Goal: Task Accomplishment & Management: Manage account settings

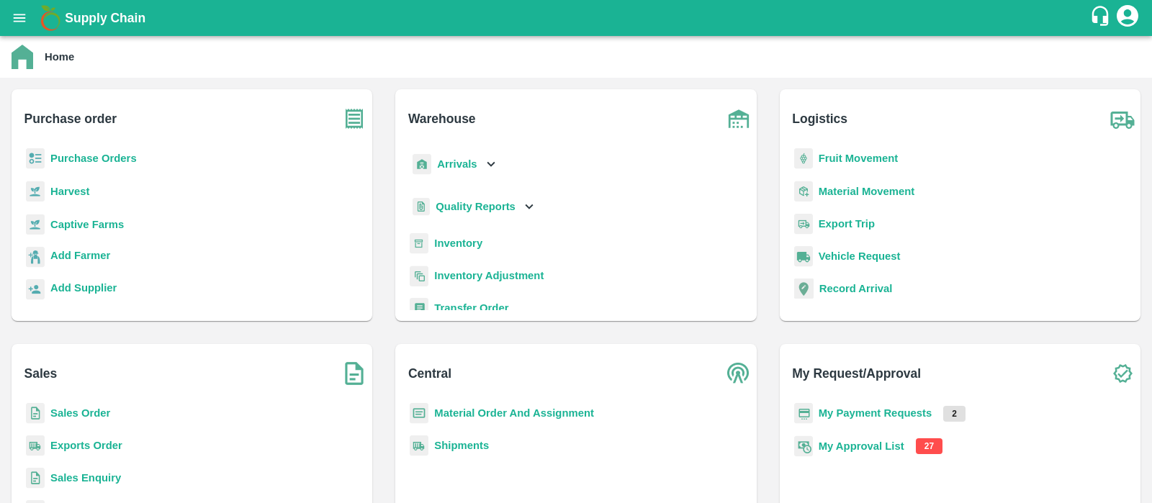
click at [866, 448] on b "My Approval List" at bounding box center [862, 447] width 86 height 12
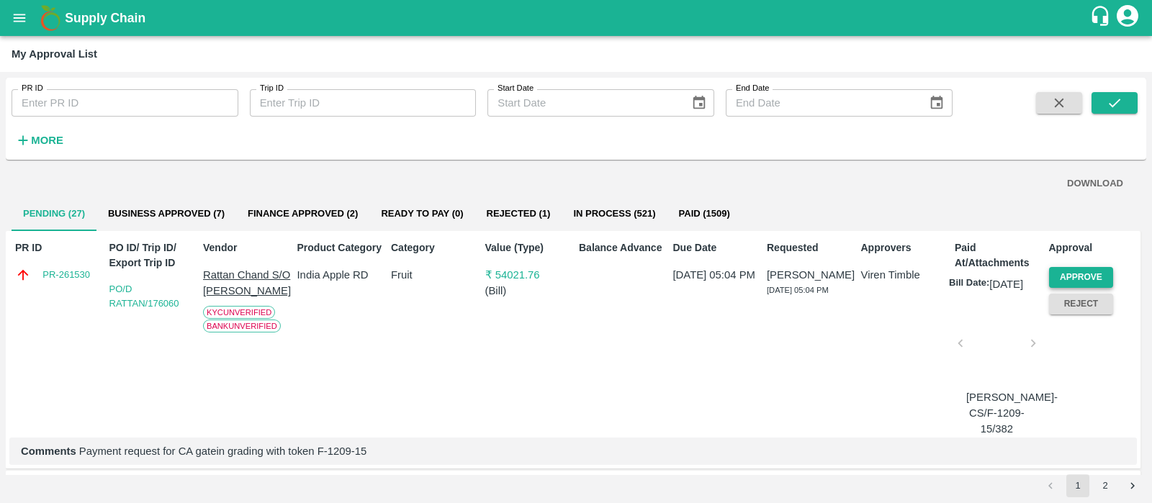
click at [1070, 279] on button "Approve" at bounding box center [1081, 277] width 65 height 21
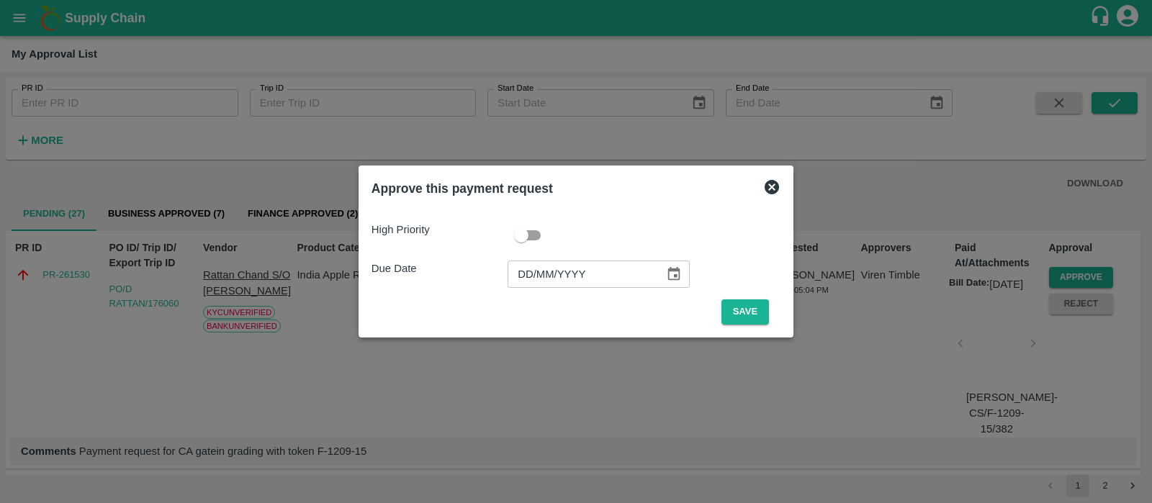
click at [525, 272] on input "DD/MM/YYYY" at bounding box center [581, 274] width 147 height 27
type input "[DATE]"
click at [756, 315] on button "Save" at bounding box center [746, 312] width 48 height 25
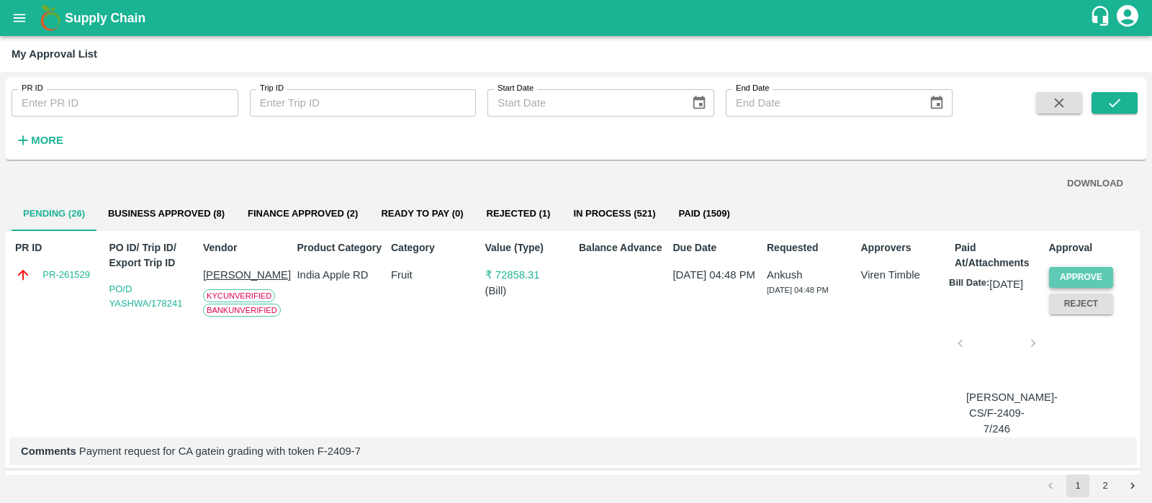
click at [1059, 274] on button "Approve" at bounding box center [1081, 277] width 65 height 21
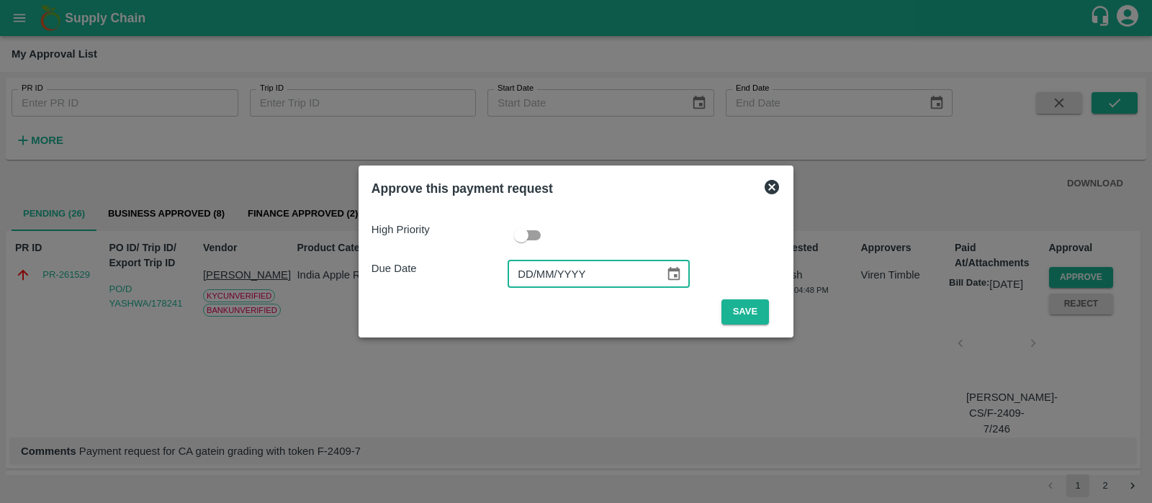
click at [521, 282] on input "DD/MM/YYYY" at bounding box center [581, 274] width 147 height 27
type input "[DATE]"
click at [745, 308] on button "Save" at bounding box center [746, 312] width 48 height 25
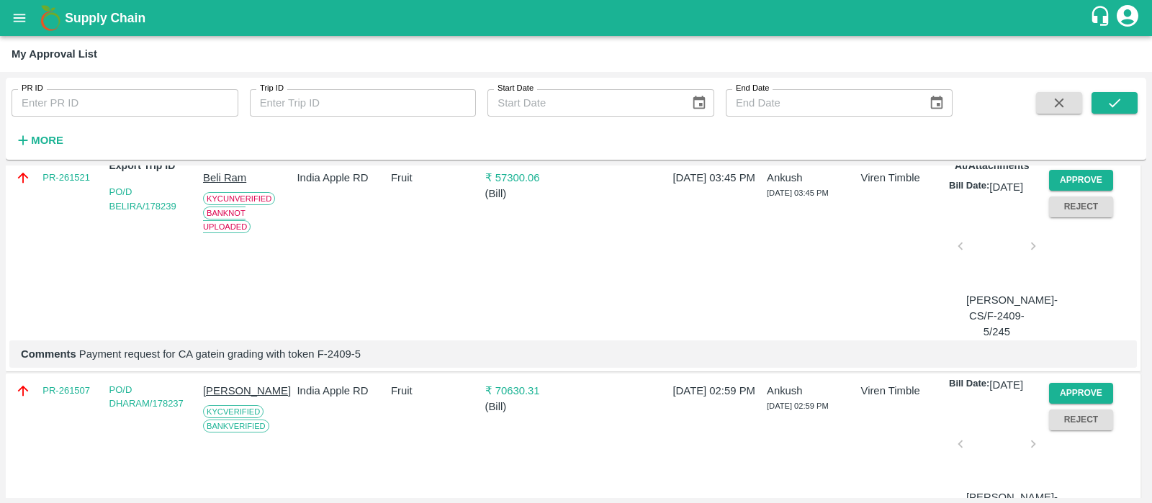
scroll to position [205, 0]
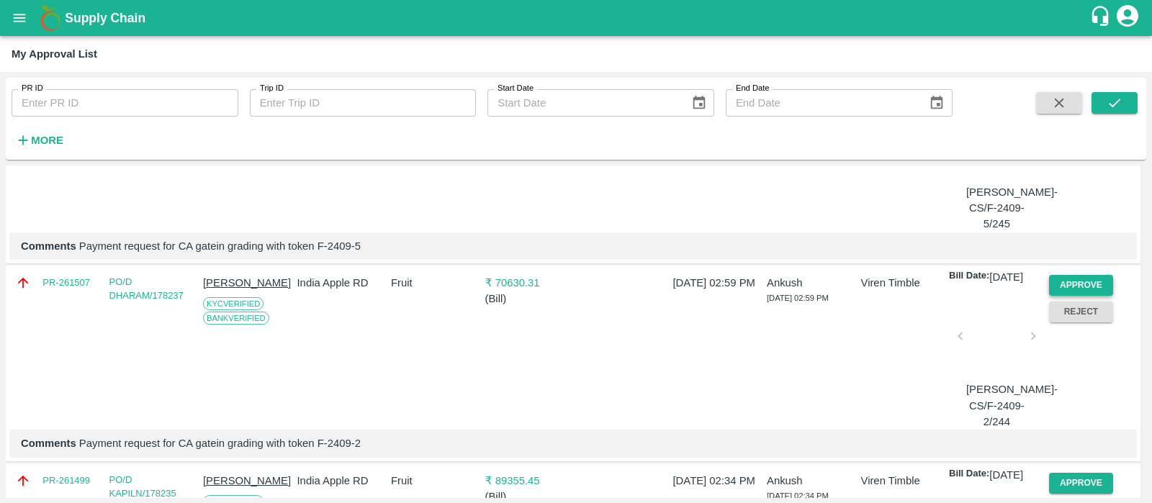
click at [1077, 294] on button "Approve" at bounding box center [1081, 285] width 65 height 21
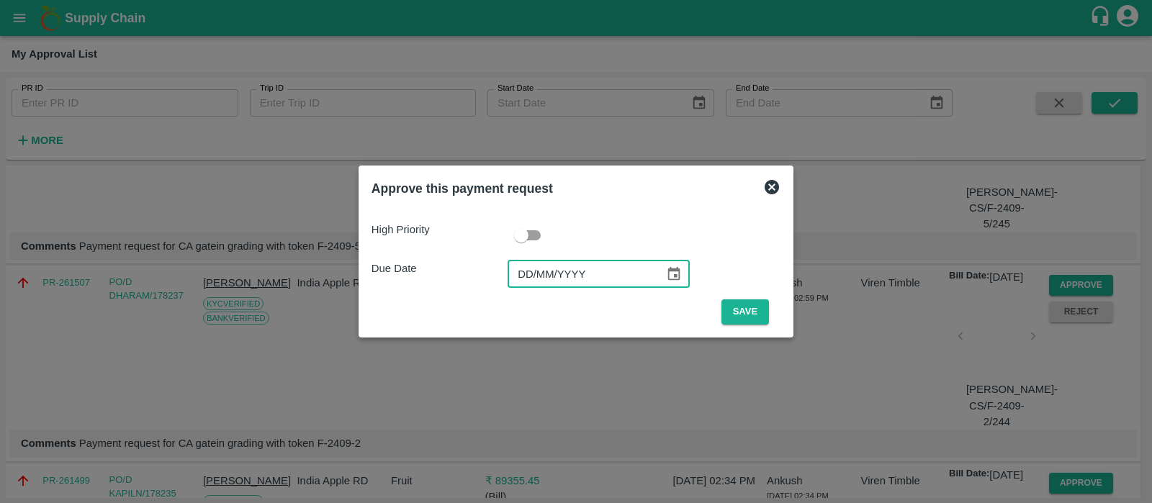
click at [536, 266] on input "DD/MM/YYYY" at bounding box center [581, 274] width 147 height 27
type input "[DATE]"
click at [749, 305] on button "Save" at bounding box center [746, 312] width 48 height 25
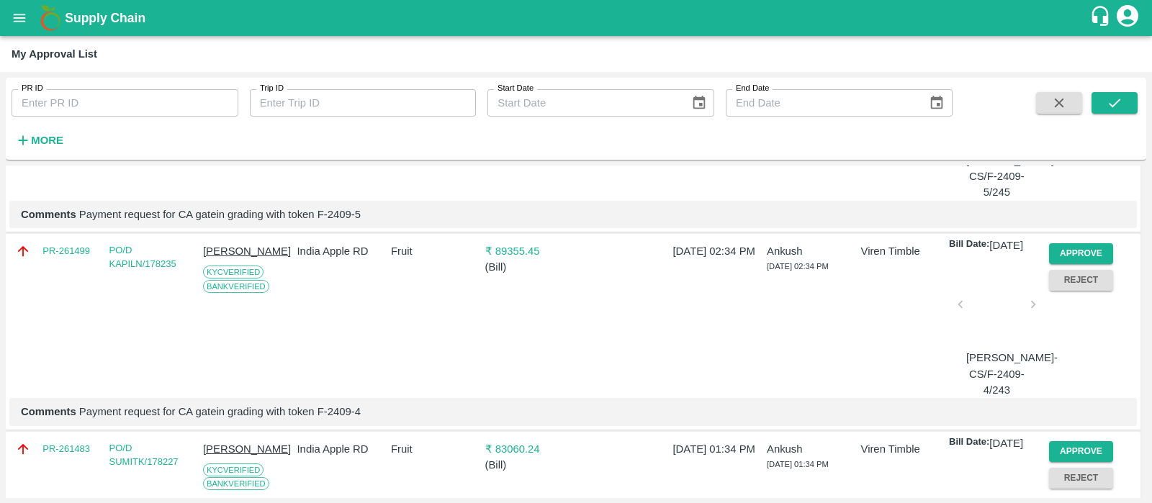
scroll to position [238, 0]
click at [1074, 257] on button "Approve" at bounding box center [1081, 252] width 65 height 21
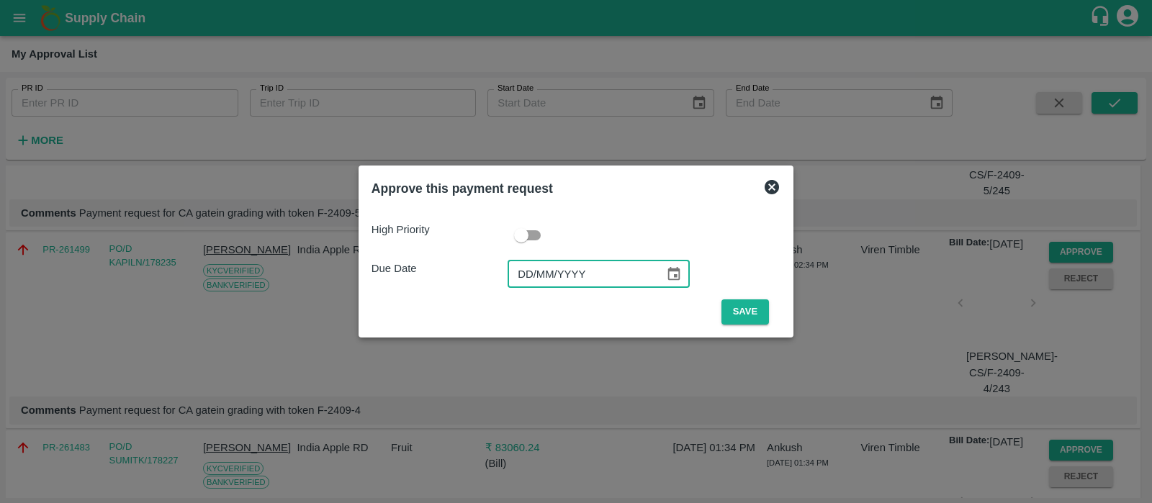
click at [529, 272] on input "DD/MM/YYYY" at bounding box center [581, 274] width 147 height 27
type input "[DATE]"
click at [750, 310] on button "Save" at bounding box center [746, 312] width 48 height 25
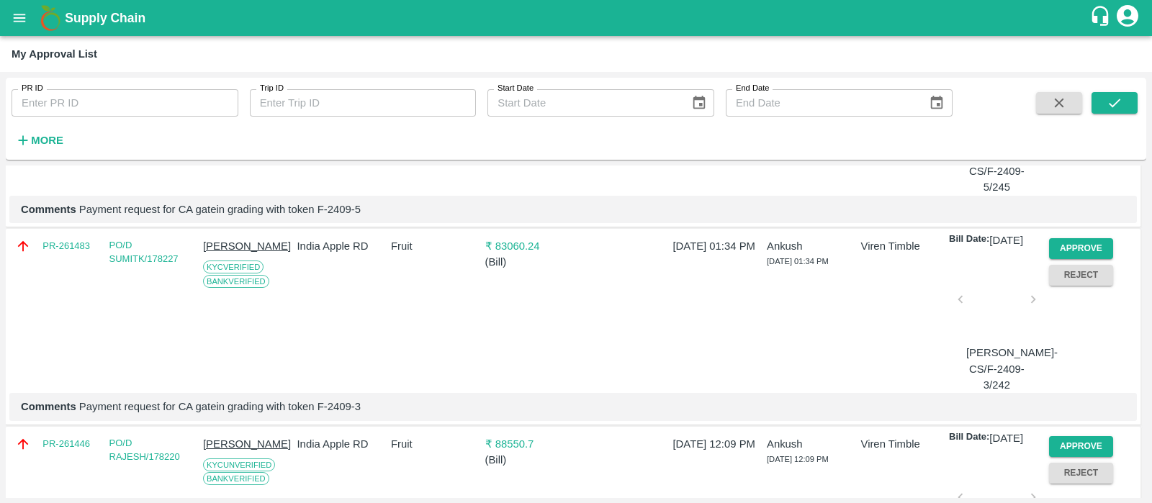
scroll to position [243, 0]
click at [1095, 259] on button "Approve" at bounding box center [1081, 248] width 65 height 21
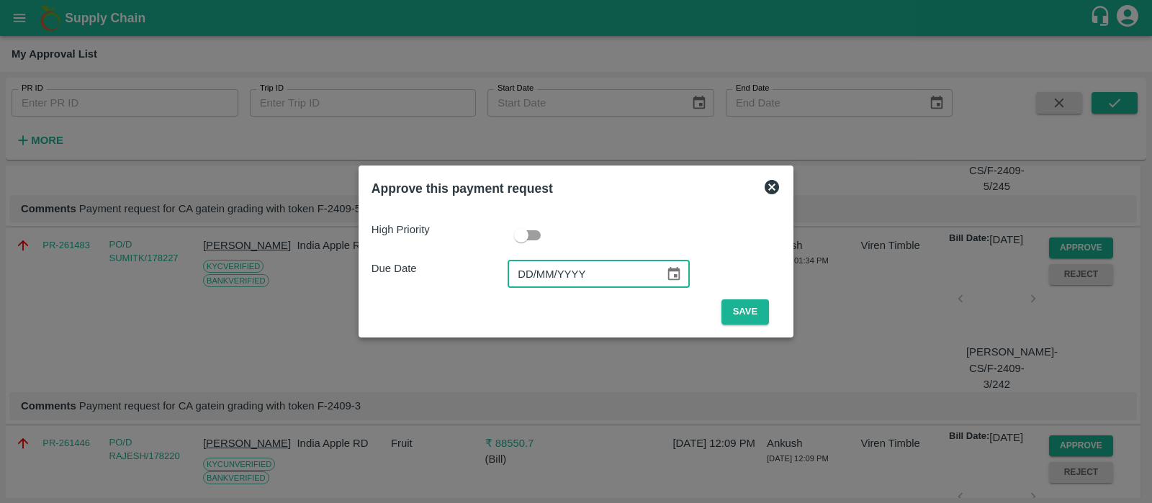
click at [539, 278] on input "DD/MM/YYYY" at bounding box center [581, 274] width 147 height 27
type input "[DATE]"
click at [732, 302] on button "Save" at bounding box center [746, 312] width 48 height 25
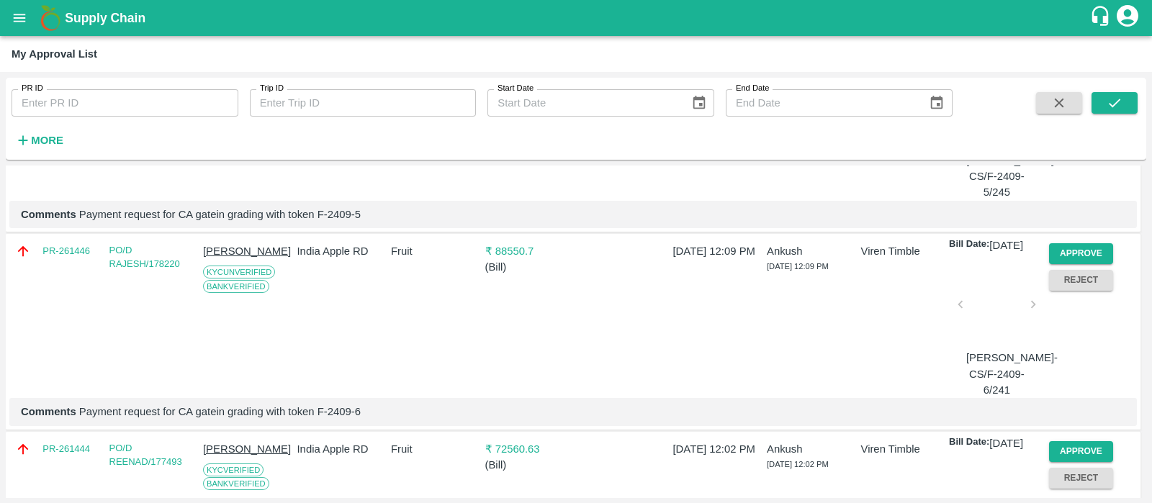
scroll to position [241, 0]
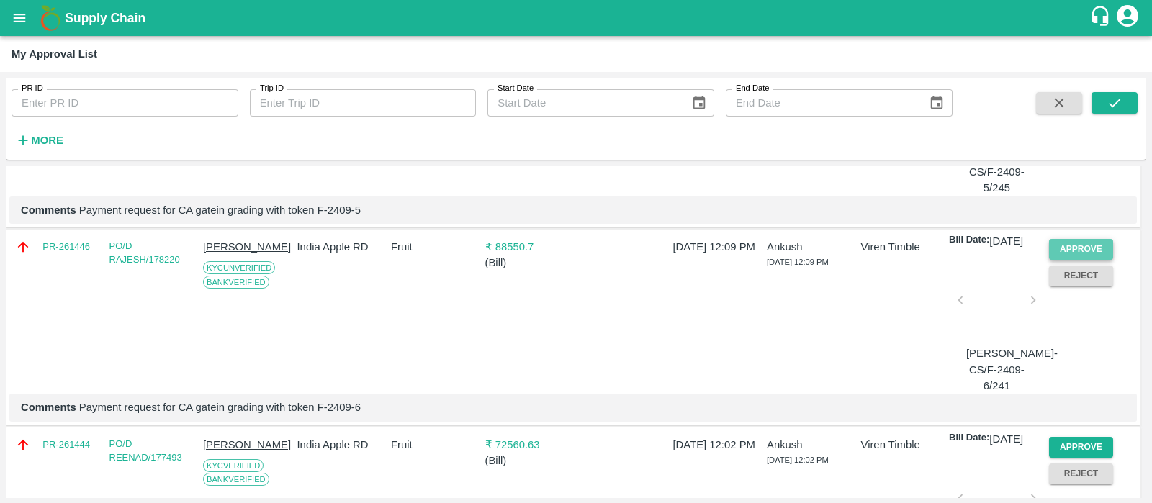
click at [1088, 260] on button "Approve" at bounding box center [1081, 249] width 65 height 21
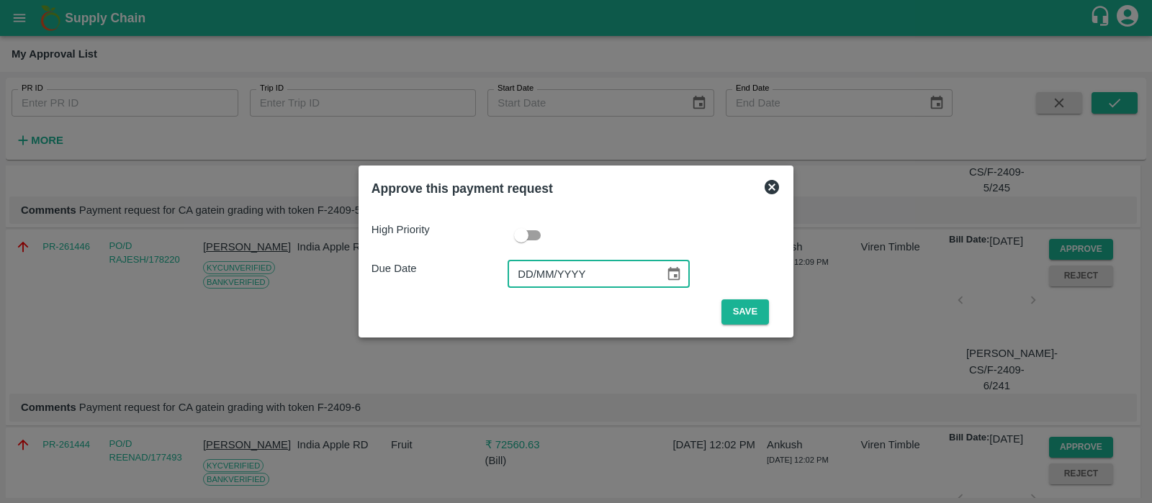
click at [536, 273] on input "DD/MM/YYYY" at bounding box center [581, 274] width 147 height 27
type input "[DATE]"
click at [752, 315] on button "Save" at bounding box center [746, 312] width 48 height 25
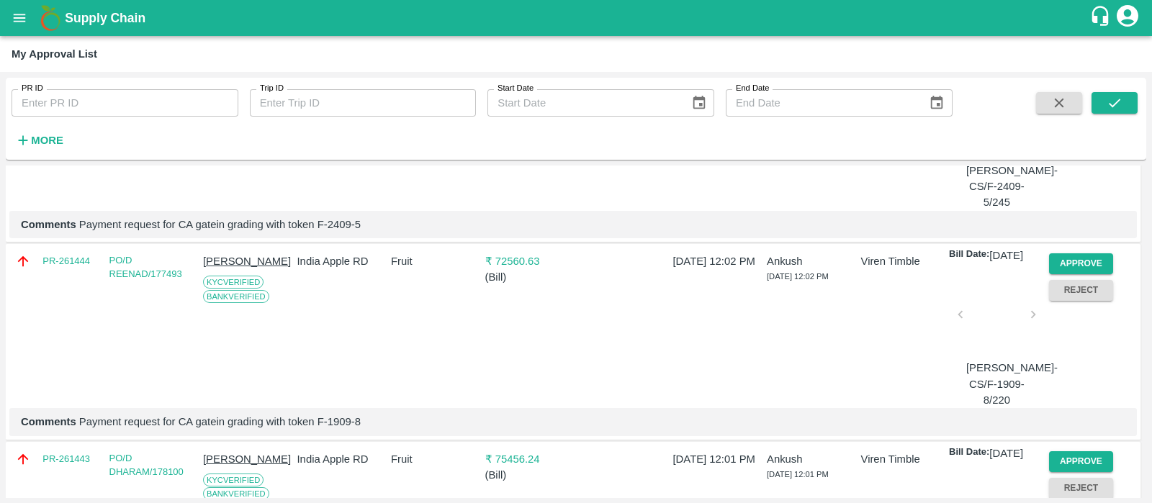
scroll to position [250, 0]
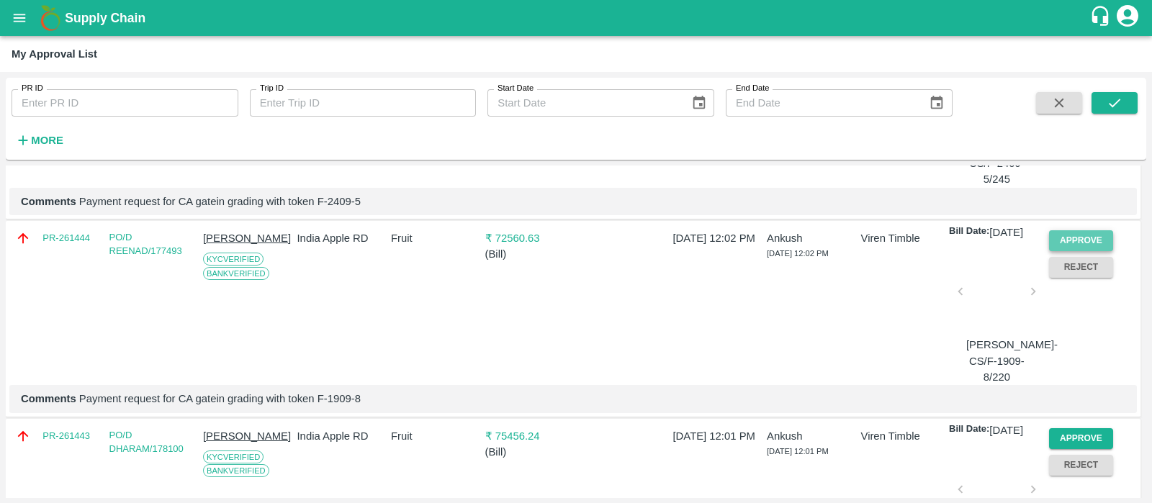
click at [1088, 246] on button "Approve" at bounding box center [1081, 240] width 65 height 21
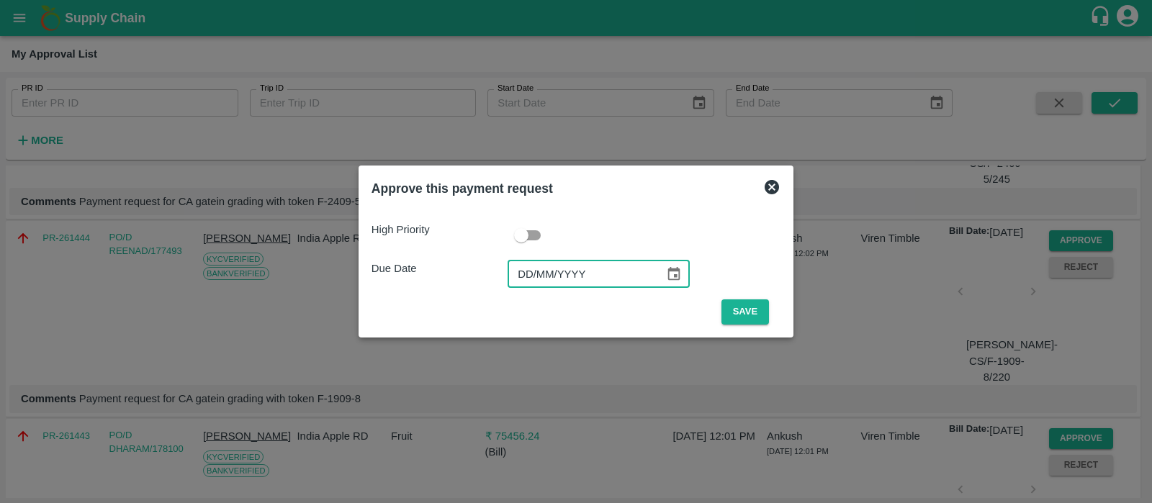
click at [529, 278] on input "DD/MM/YYYY" at bounding box center [581, 274] width 147 height 27
type input "[DATE]"
click at [766, 312] on button "Save" at bounding box center [746, 312] width 48 height 25
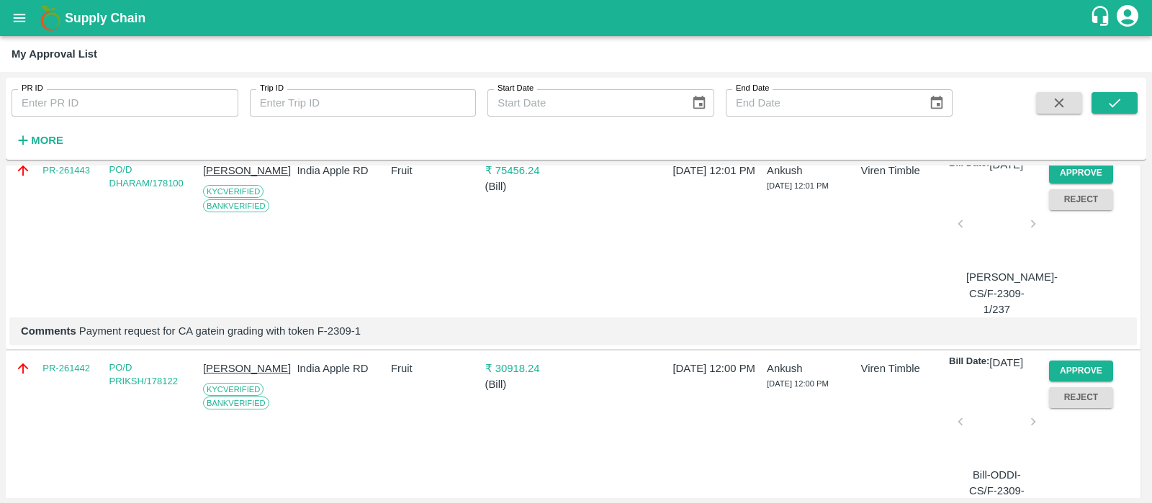
scroll to position [385, 0]
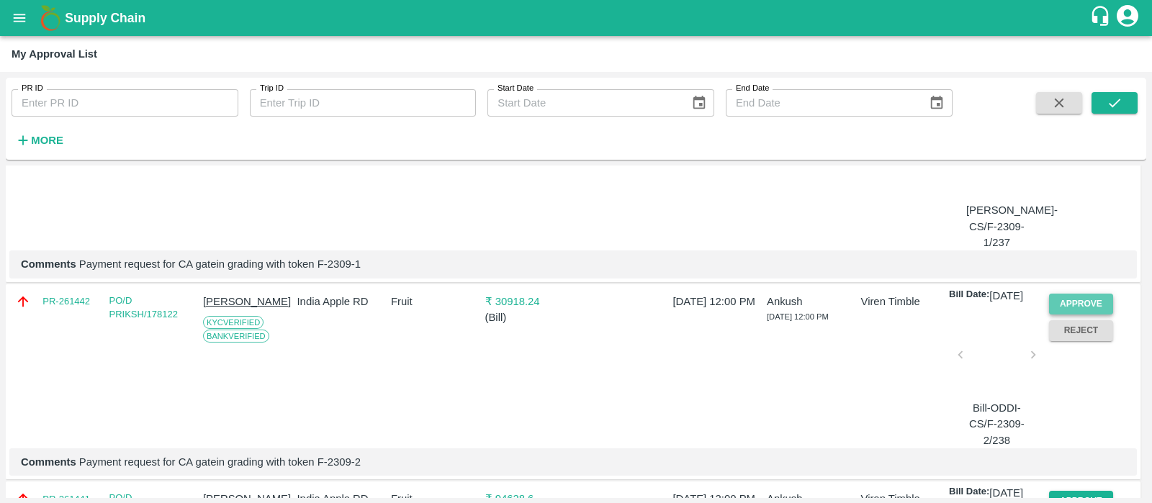
click at [1068, 315] on button "Approve" at bounding box center [1081, 304] width 65 height 21
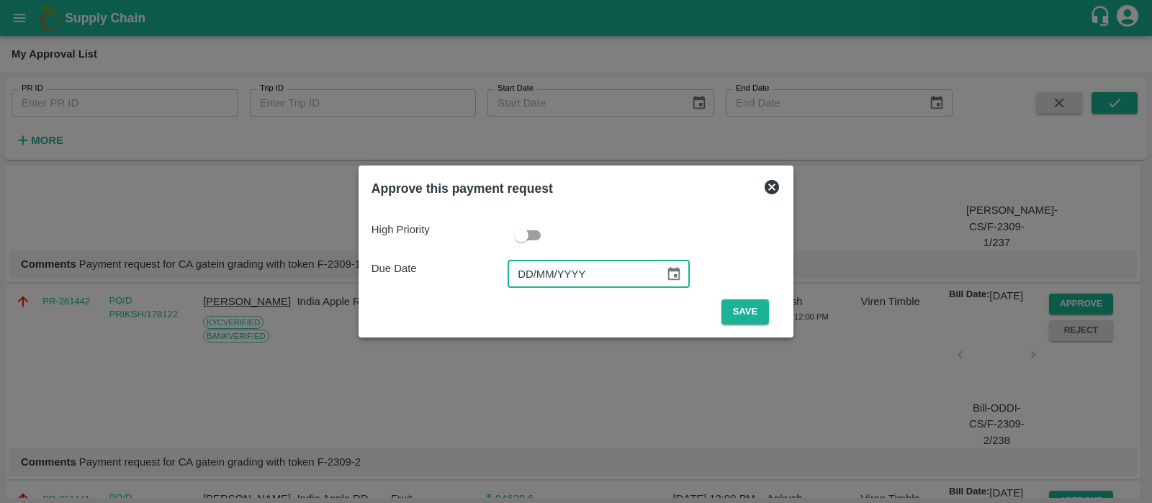
click at [532, 270] on input "DD/MM/YYYY" at bounding box center [581, 274] width 147 height 27
click at [534, 272] on input "DD/MM/2025" at bounding box center [581, 274] width 147 height 27
type input "[DATE]"
click at [743, 311] on button "Save" at bounding box center [746, 312] width 48 height 25
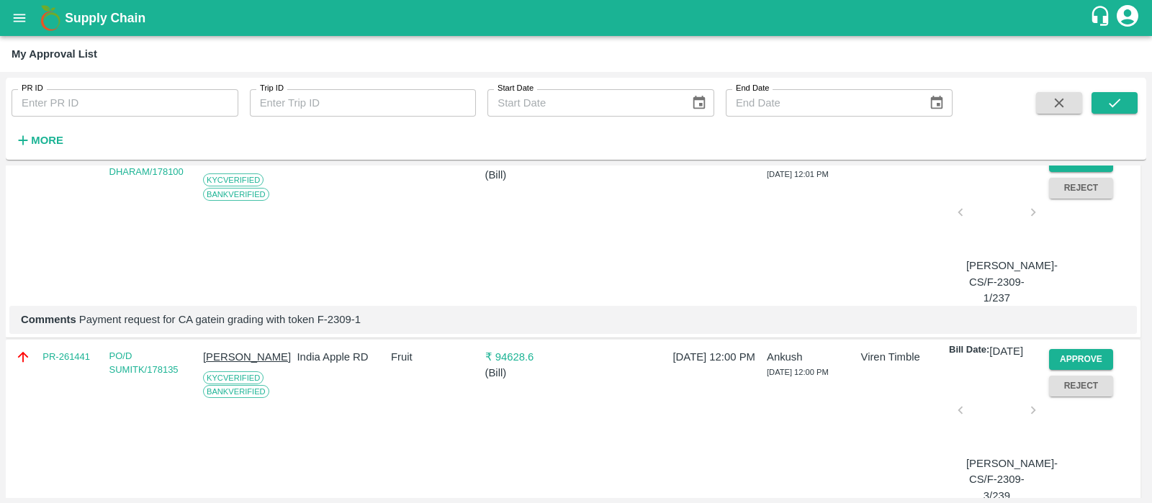
scroll to position [268, 0]
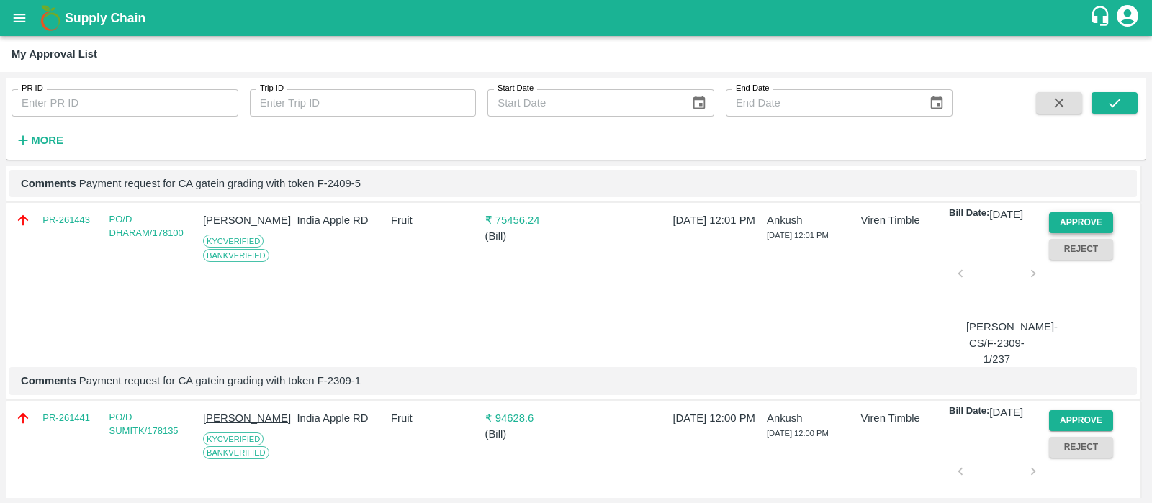
click at [1095, 231] on button "Approve" at bounding box center [1081, 222] width 65 height 21
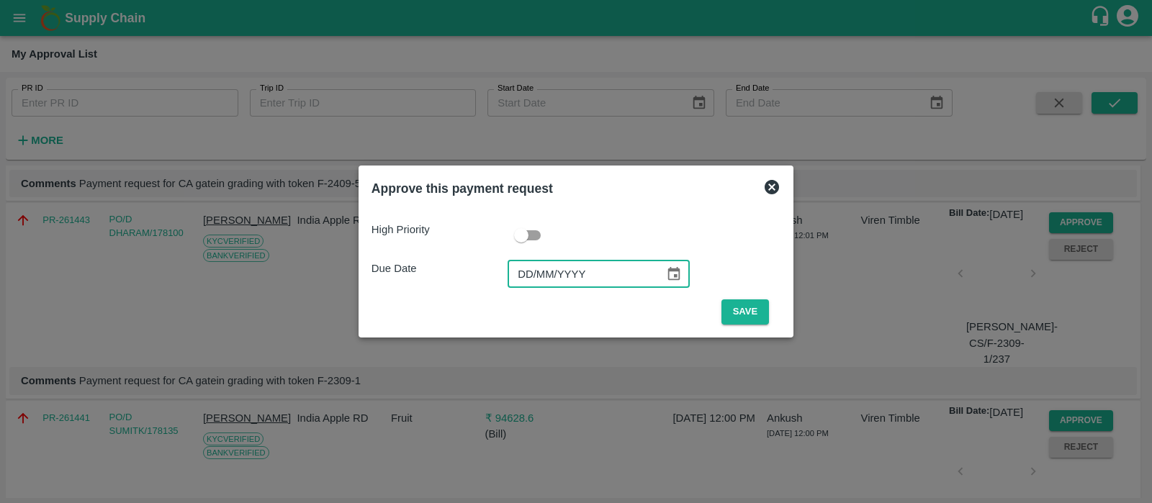
click at [519, 272] on input "DD/MM/YYYY" at bounding box center [581, 274] width 147 height 27
type input "[DATE]"
click at [724, 311] on button "Save" at bounding box center [746, 312] width 48 height 25
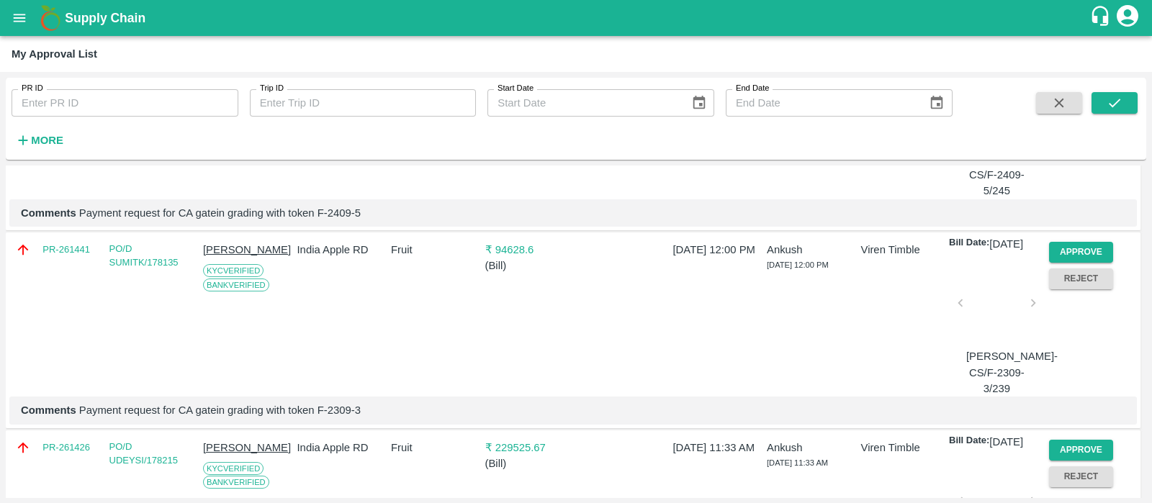
scroll to position [293, 0]
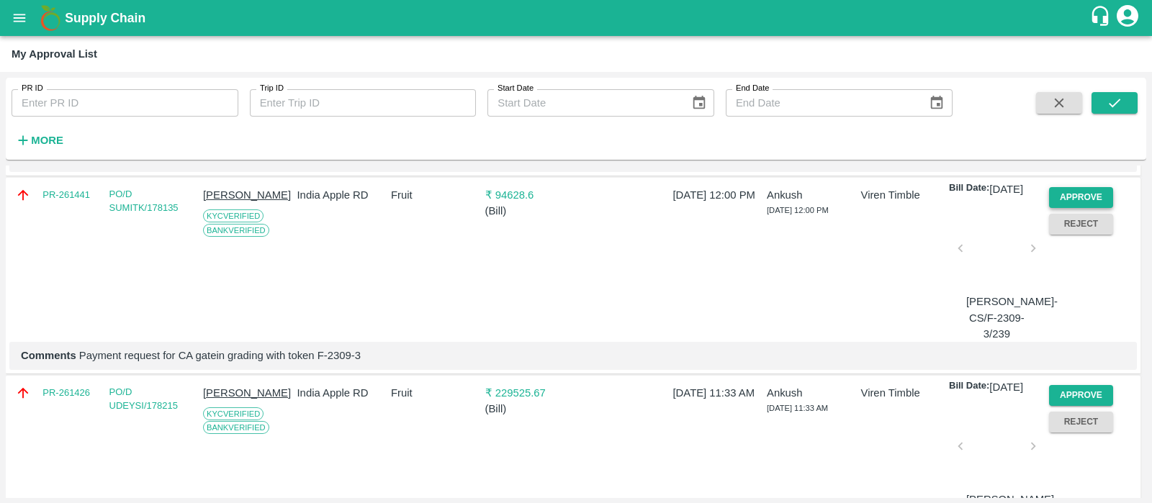
click at [1097, 208] on button "Approve" at bounding box center [1081, 197] width 65 height 21
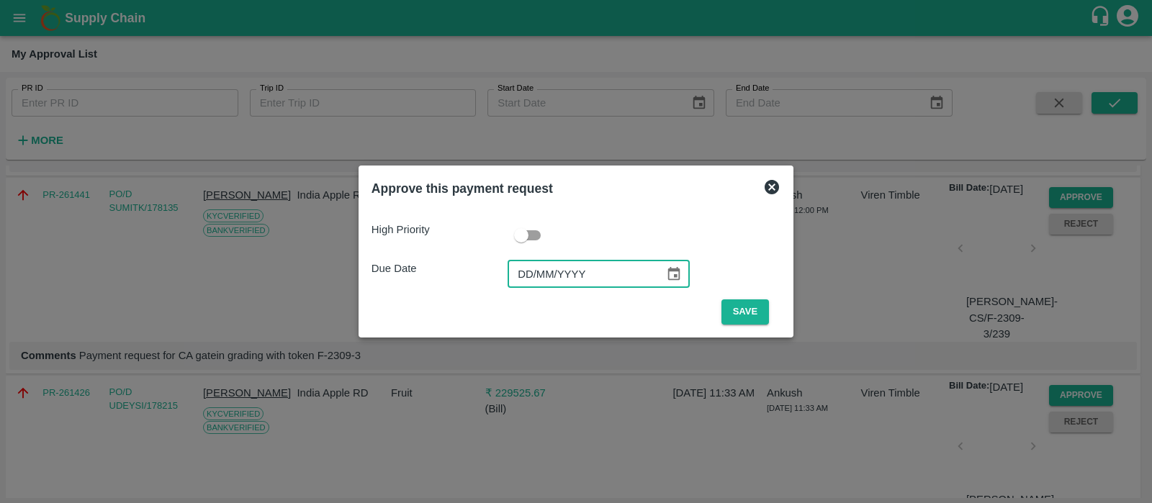
click at [534, 268] on input "DD/MM/YYYY" at bounding box center [581, 274] width 147 height 27
type input "[DATE]"
click at [742, 315] on button "Save" at bounding box center [746, 312] width 48 height 25
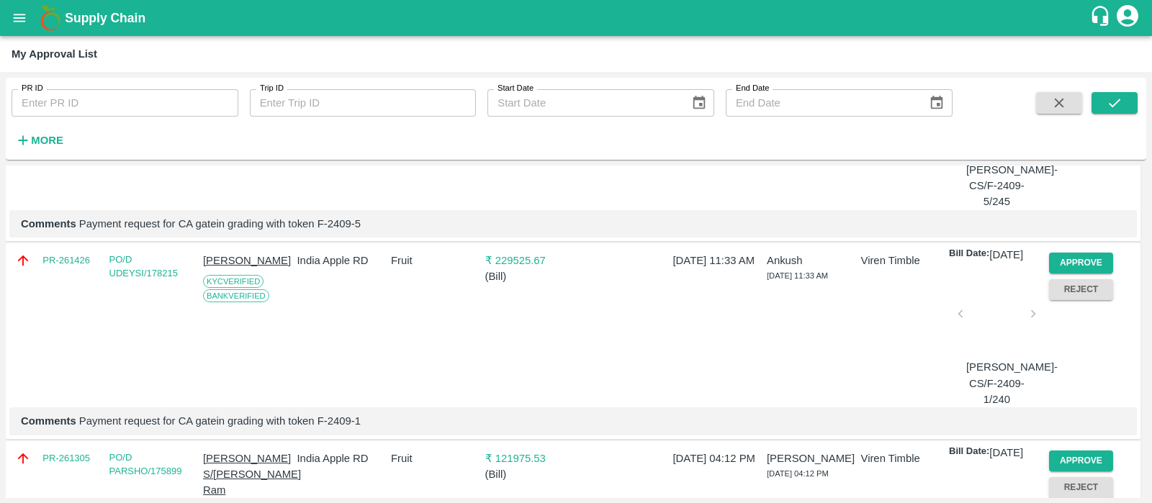
scroll to position [228, 0]
click at [1093, 264] on button "Approve" at bounding box center [1081, 262] width 65 height 21
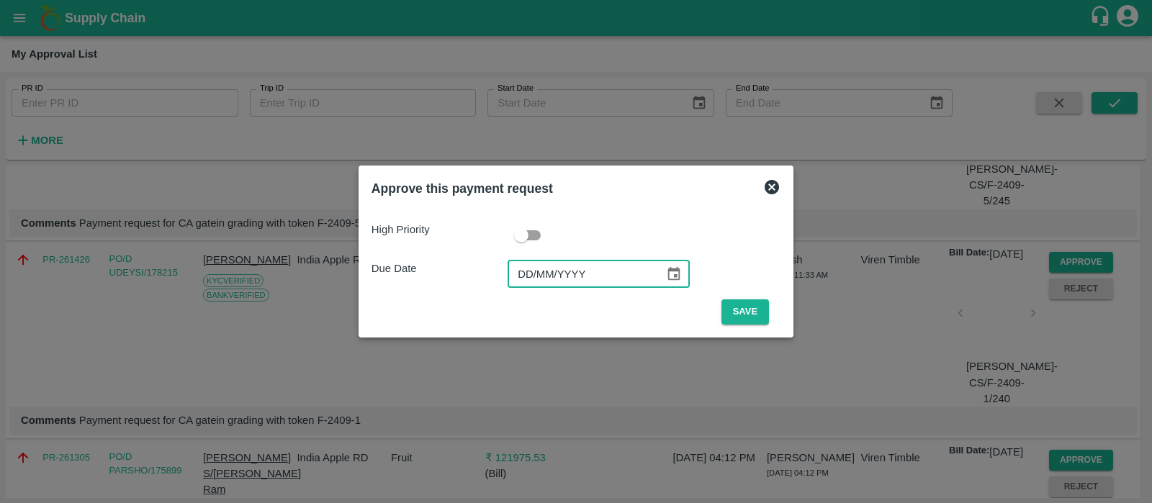
click at [524, 271] on input "DD/MM/YYYY" at bounding box center [581, 274] width 147 height 27
type input "[DATE]"
click at [735, 314] on button "Save" at bounding box center [746, 312] width 48 height 25
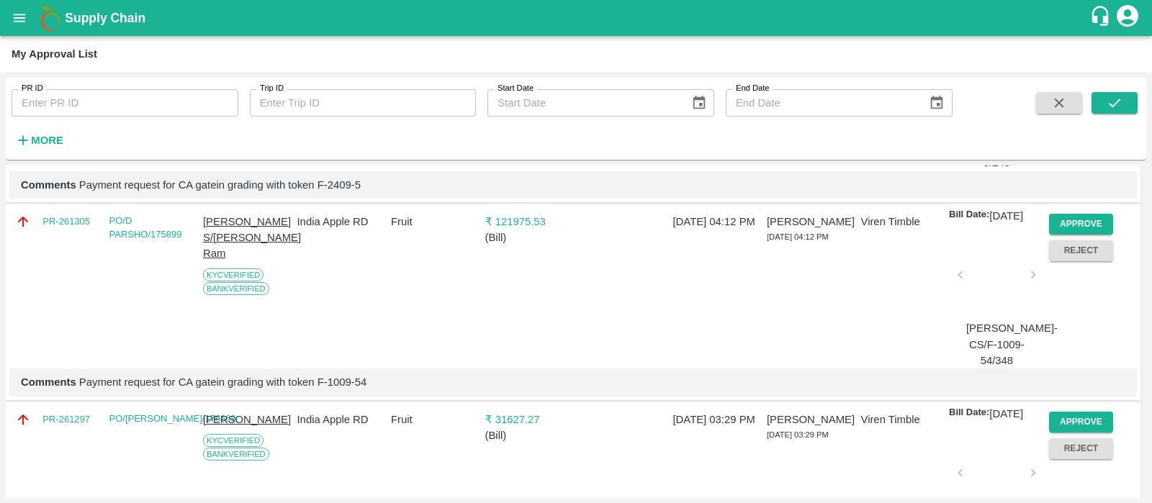
scroll to position [274, 0]
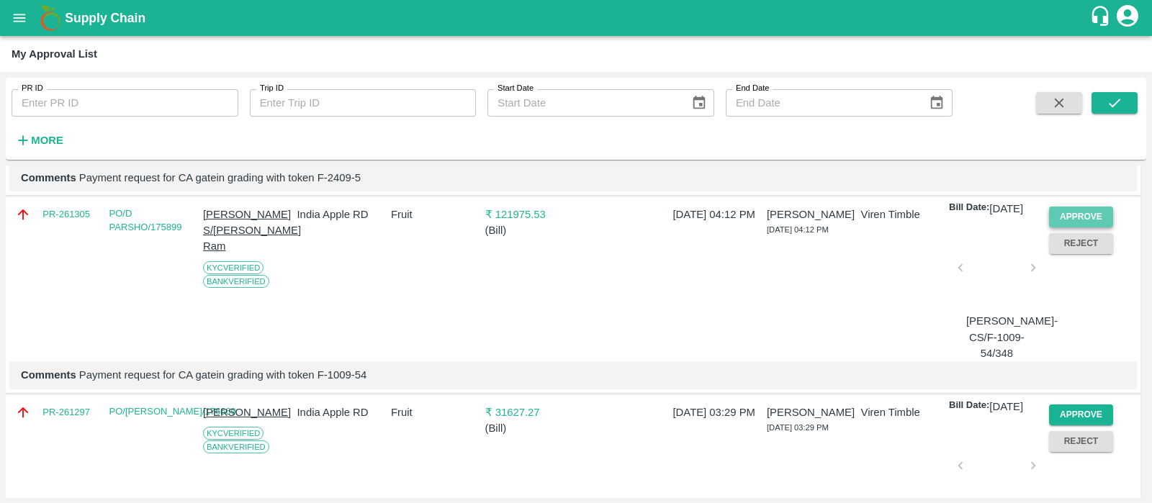
click at [1065, 223] on button "Approve" at bounding box center [1081, 217] width 65 height 21
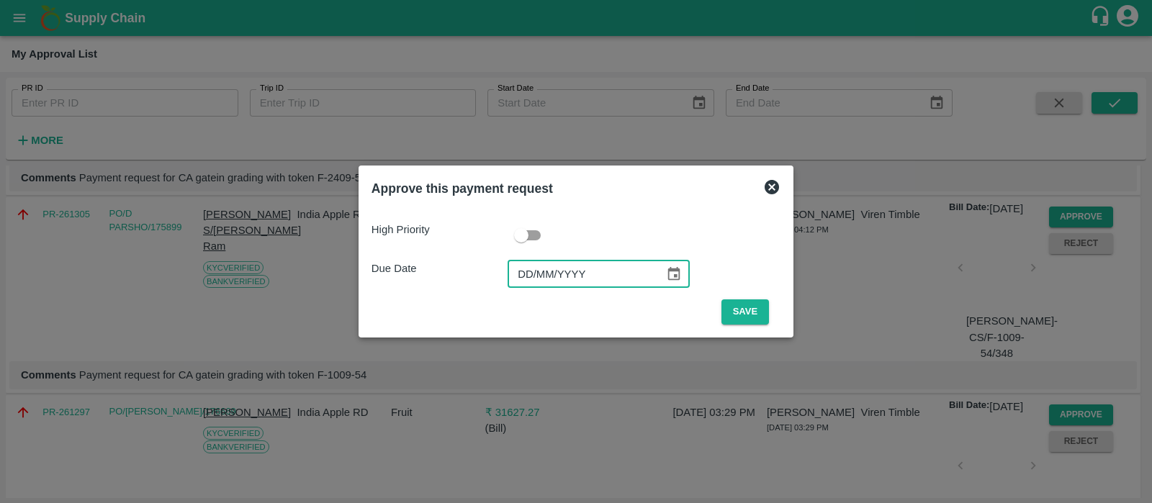
click at [524, 277] on input "DD/MM/YYYY" at bounding box center [581, 274] width 147 height 27
click at [521, 277] on input "[DATE]" at bounding box center [581, 274] width 147 height 27
type input "[DATE]"
click at [745, 304] on button "Save" at bounding box center [746, 312] width 48 height 25
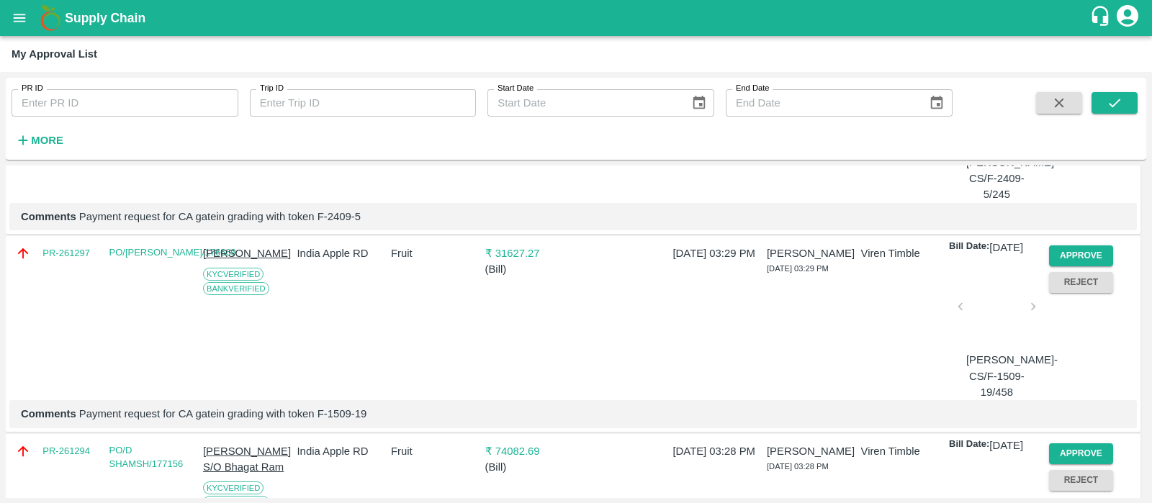
scroll to position [236, 0]
click at [1090, 266] on button "Approve" at bounding box center [1081, 255] width 65 height 21
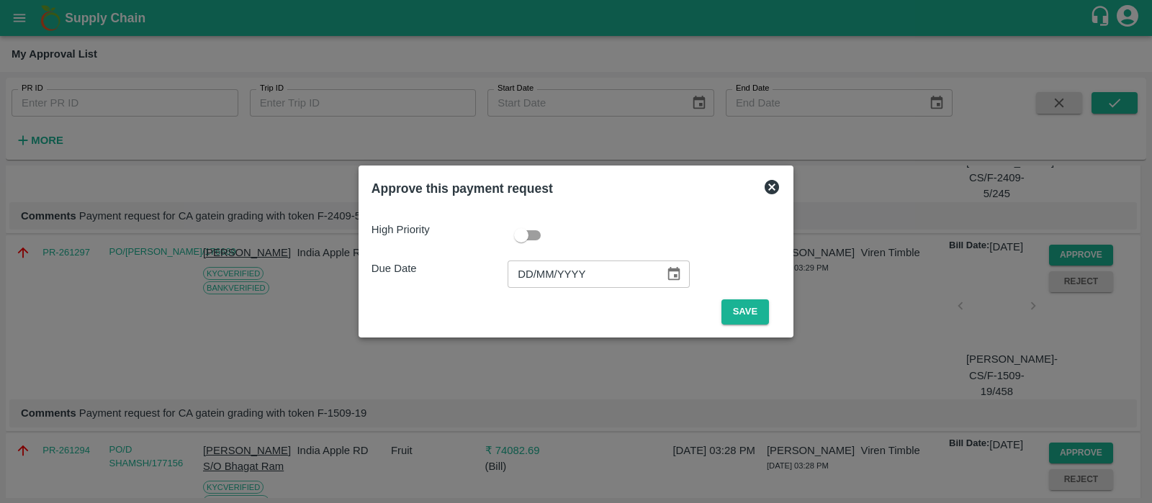
click at [527, 277] on input "DD/MM/YYYY" at bounding box center [581, 274] width 147 height 27
type input "[DATE]"
click at [741, 317] on button "Save" at bounding box center [746, 312] width 48 height 25
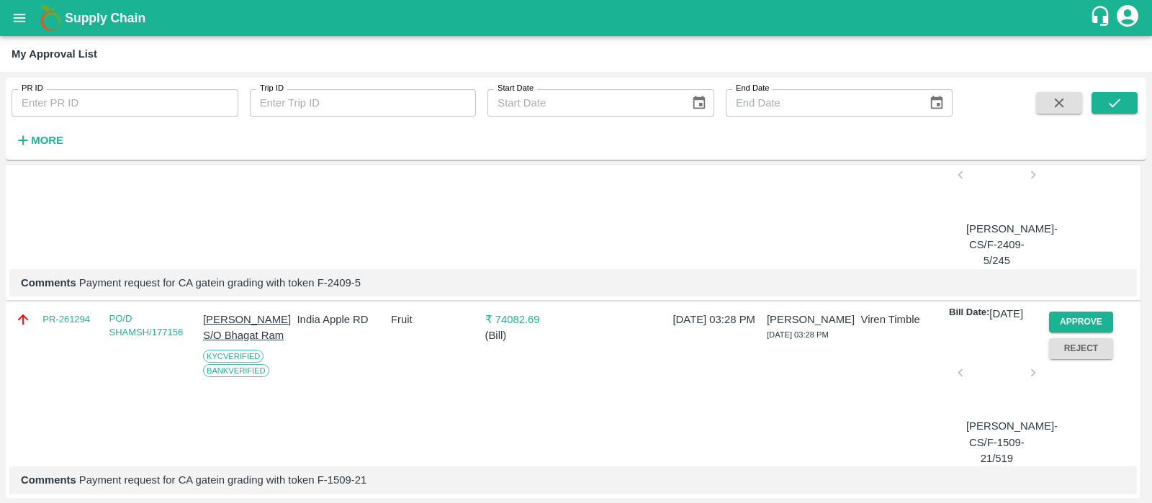
scroll to position [215, 0]
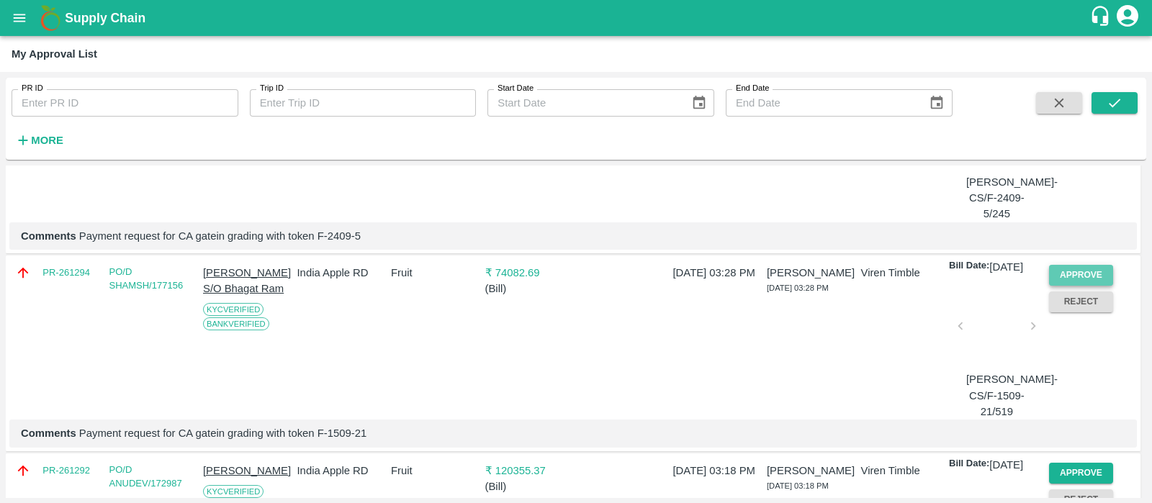
click at [1084, 284] on button "Approve" at bounding box center [1081, 275] width 65 height 21
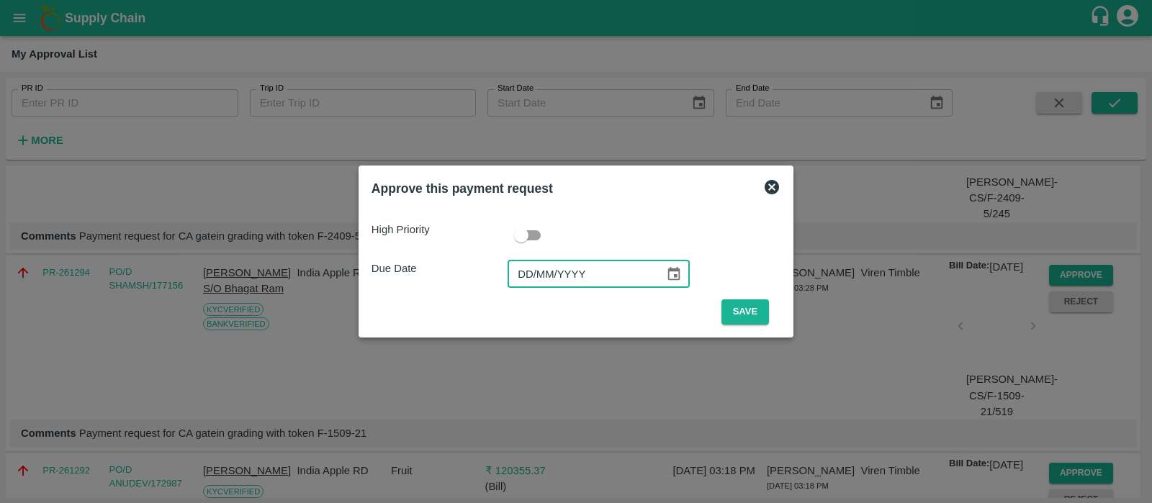
click at [529, 269] on input "DD/MM/YYYY" at bounding box center [581, 274] width 147 height 27
type input "[DATE]"
click at [742, 304] on button "Save" at bounding box center [746, 312] width 48 height 25
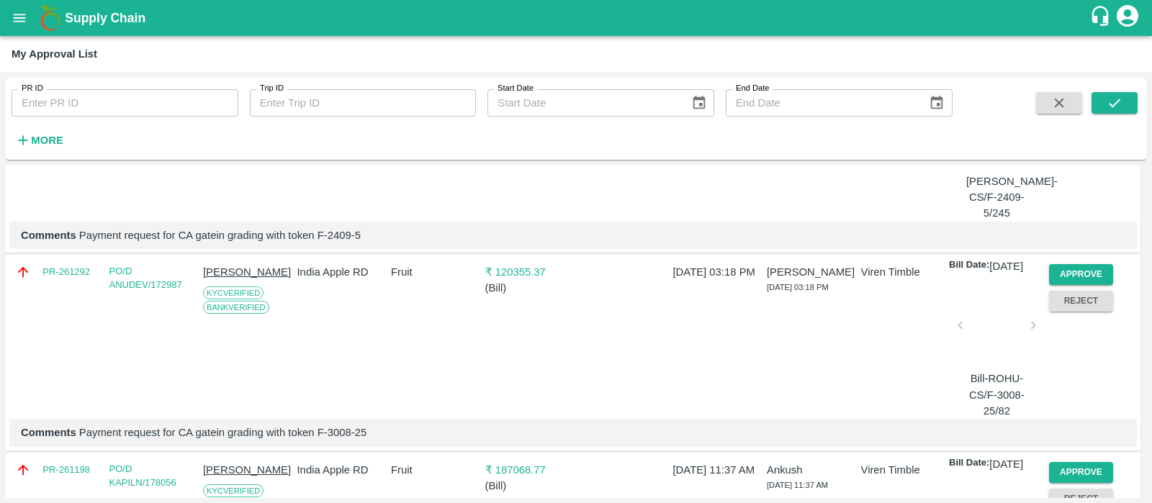
scroll to position [224, 0]
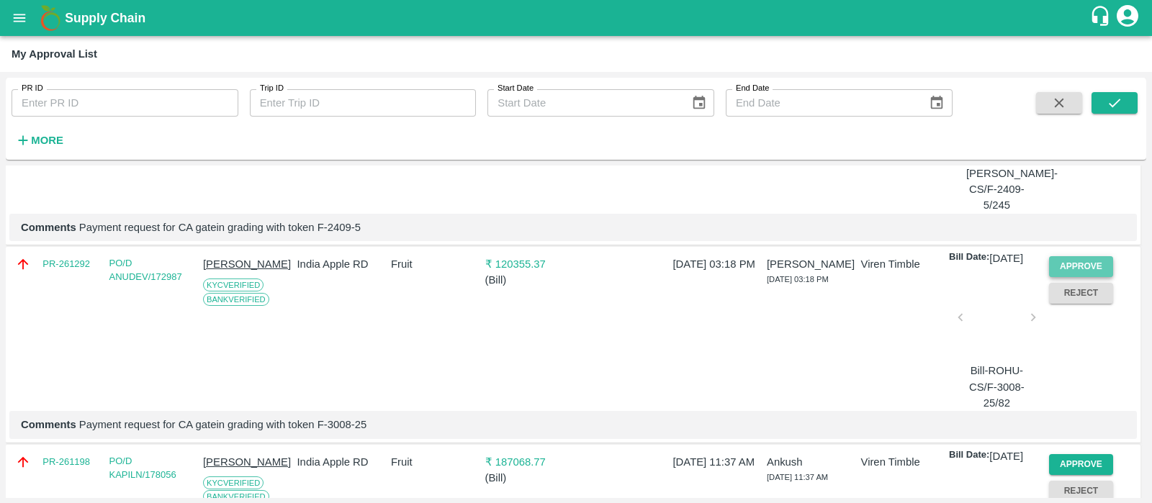
click at [1077, 277] on button "Approve" at bounding box center [1081, 266] width 65 height 21
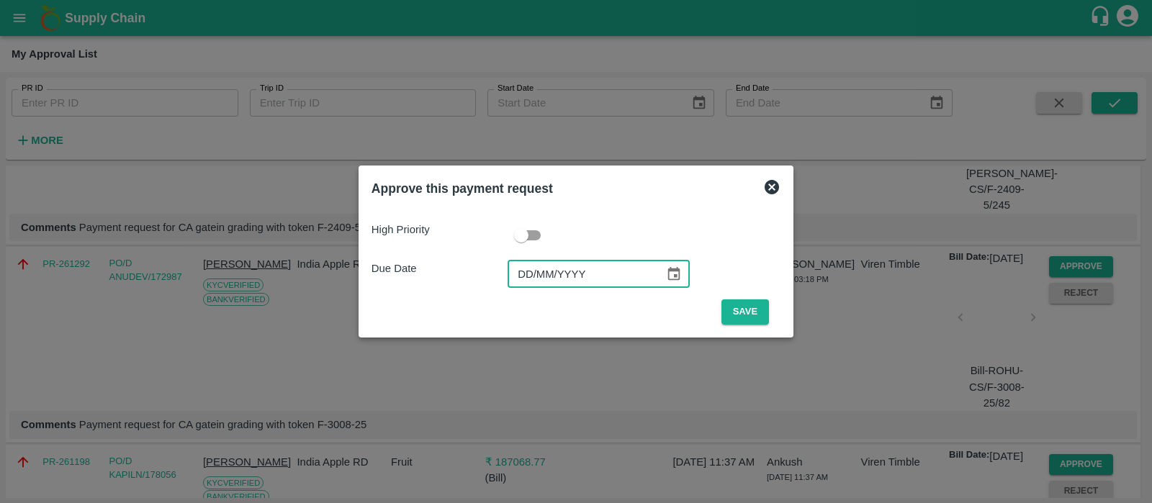
click at [524, 272] on input "DD/MM/YYYY" at bounding box center [581, 274] width 147 height 27
type input "[DATE]"
click at [745, 303] on button "Save" at bounding box center [746, 312] width 48 height 25
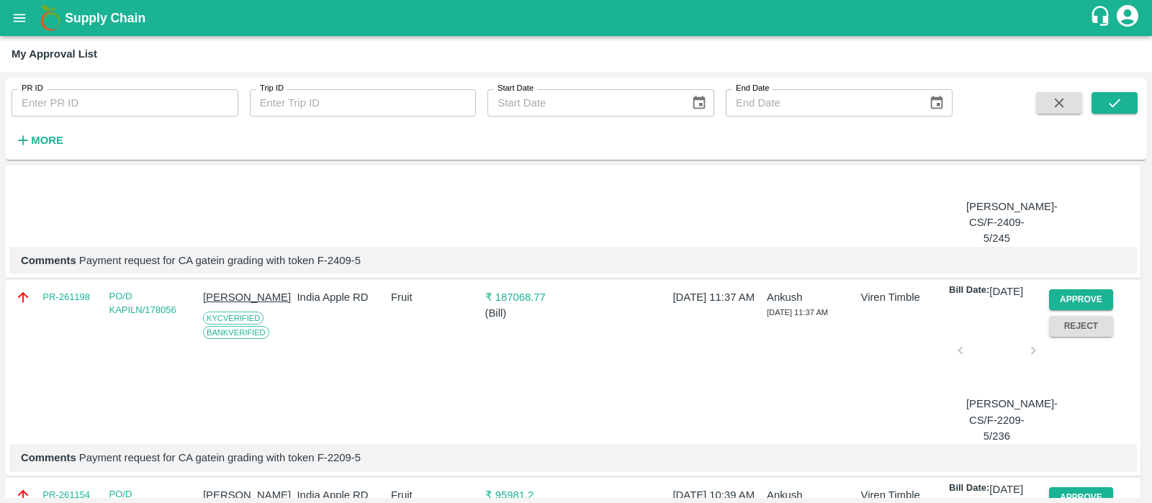
scroll to position [195, 0]
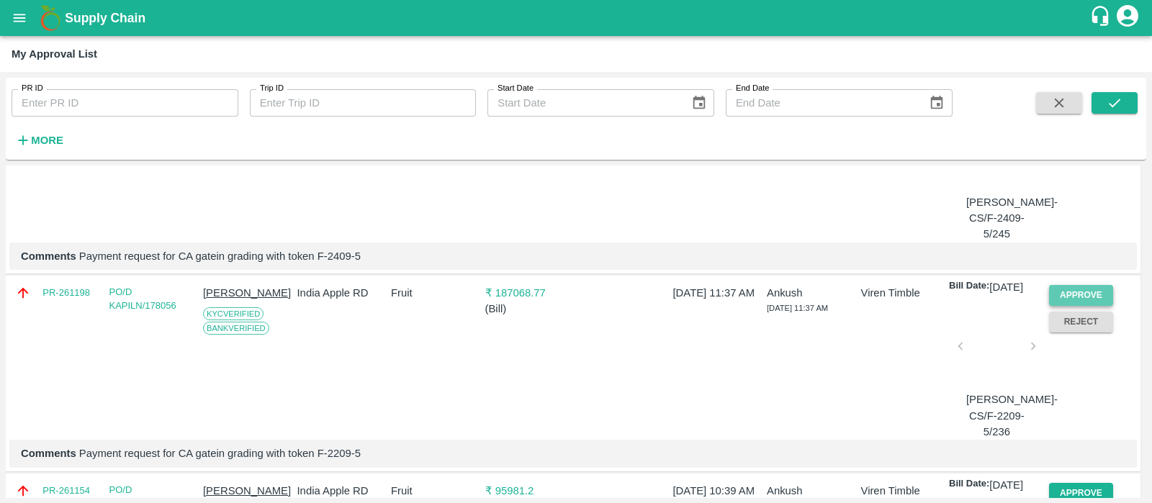
click at [1067, 301] on button "Approve" at bounding box center [1081, 295] width 65 height 21
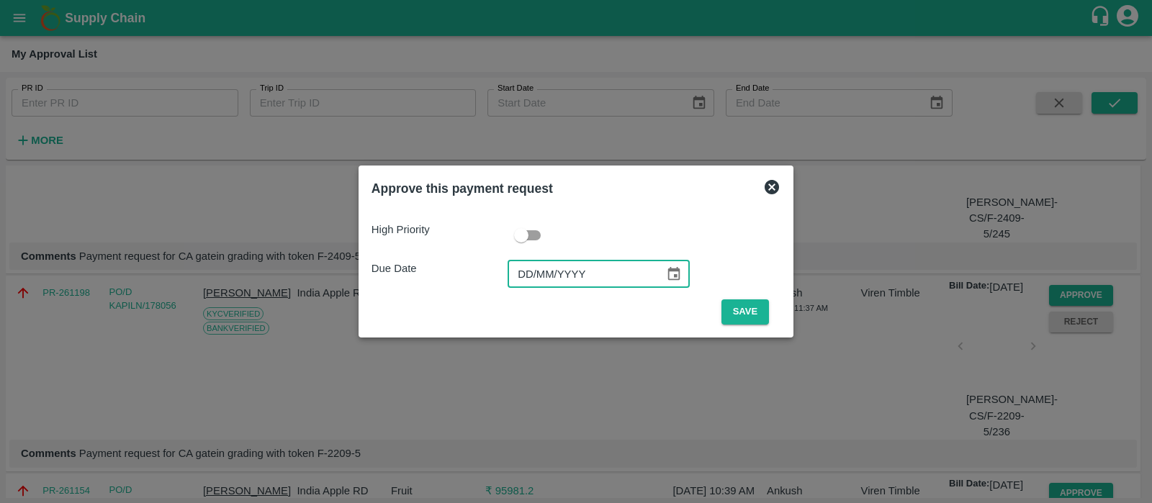
click at [531, 272] on input "DD/MM/YYYY" at bounding box center [581, 274] width 147 height 27
type input "[DATE]"
click at [732, 303] on button "Save" at bounding box center [746, 312] width 48 height 25
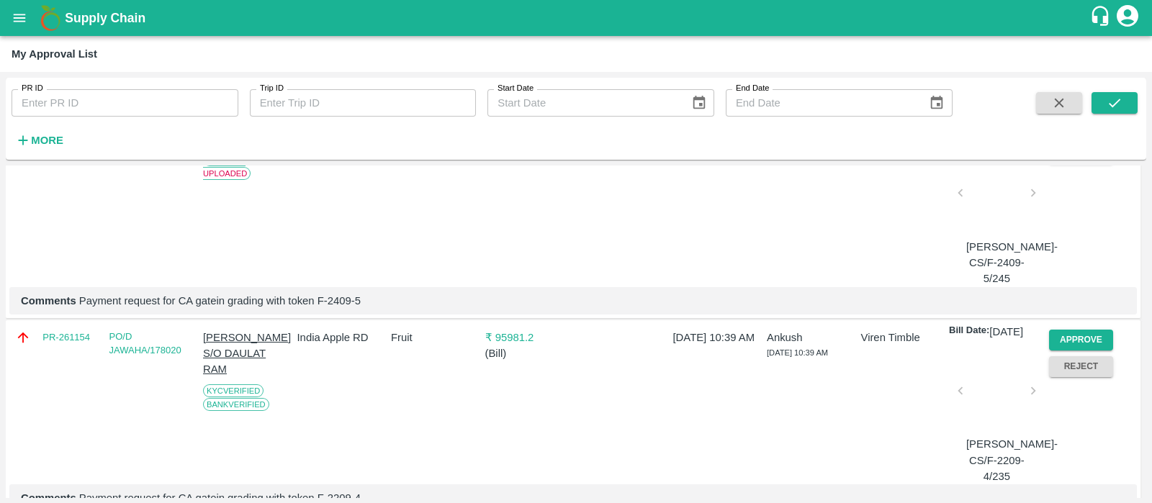
scroll to position [165, 0]
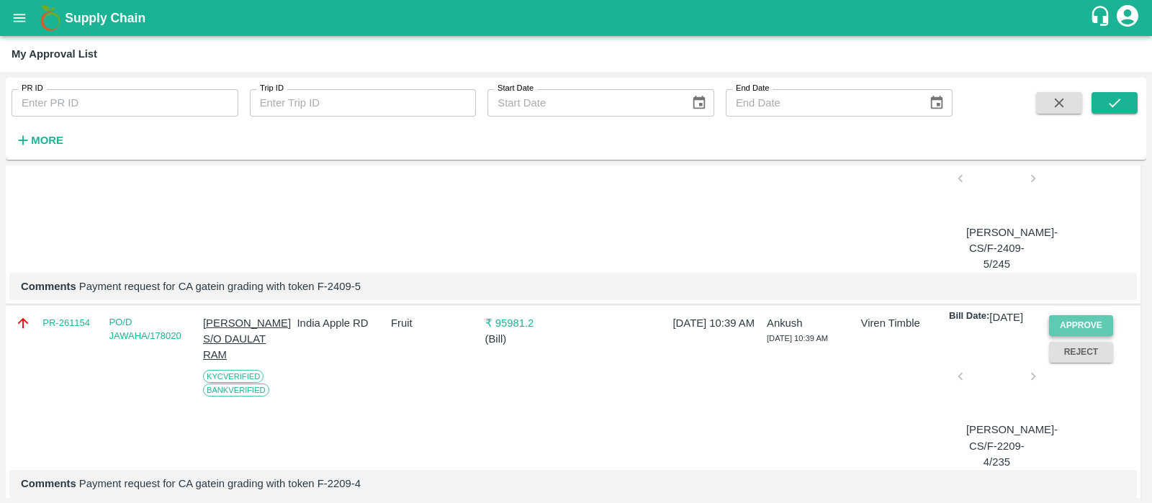
click at [1084, 332] on button "Approve" at bounding box center [1081, 325] width 65 height 21
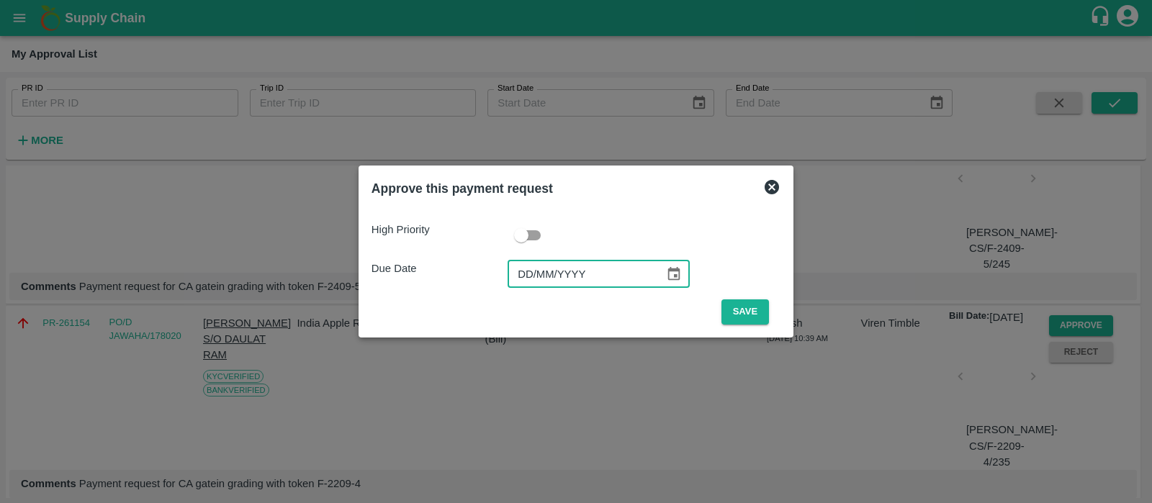
click at [524, 279] on input "DD/MM/YYYY" at bounding box center [581, 274] width 147 height 27
type input "[DATE]"
click at [739, 302] on button "Save" at bounding box center [746, 312] width 48 height 25
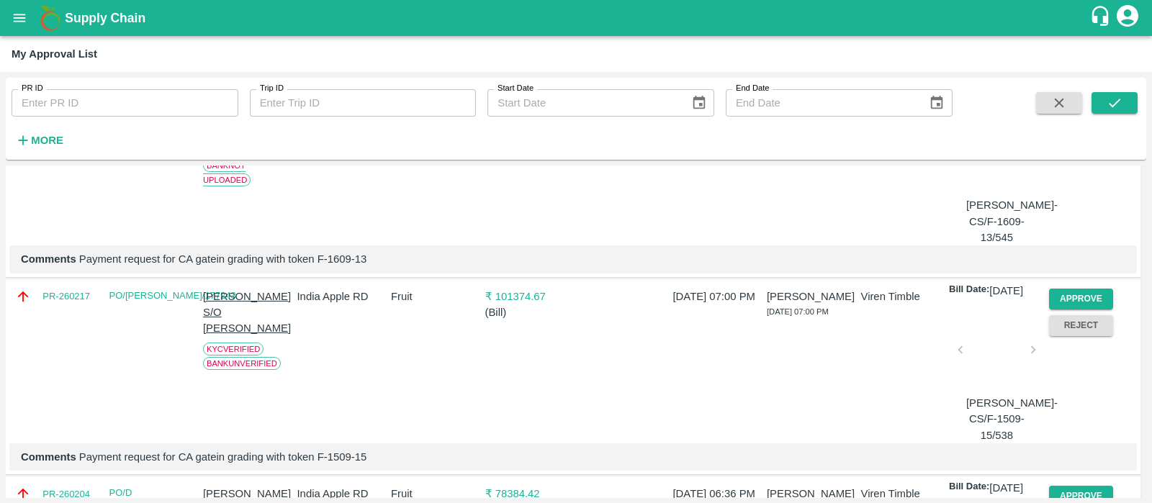
scroll to position [390, 0]
click at [1076, 309] on button "Approve" at bounding box center [1081, 298] width 65 height 21
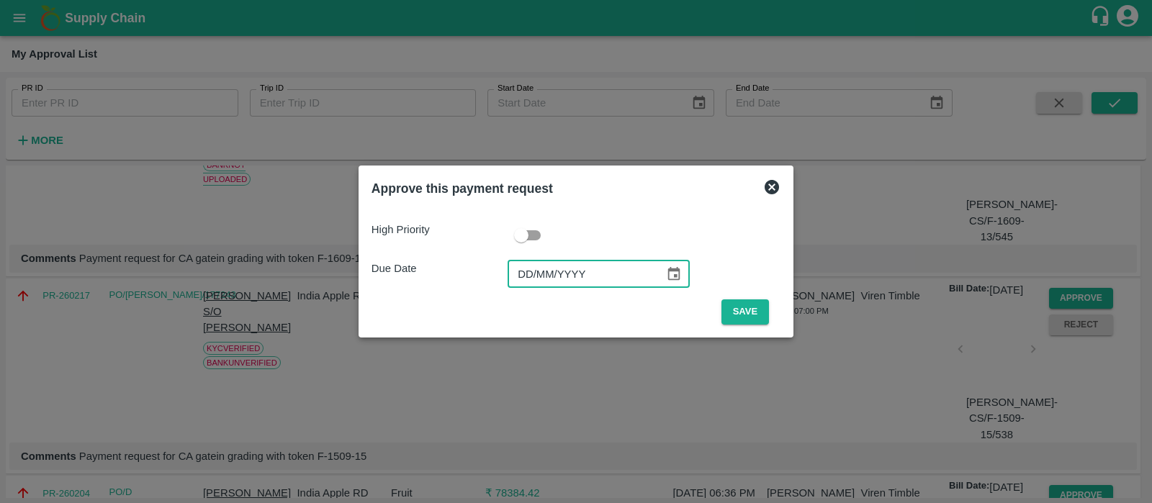
click at [536, 280] on input "DD/MM/YYYY" at bounding box center [581, 274] width 147 height 27
type input "[DATE]"
click at [537, 240] on input "checkbox" at bounding box center [521, 235] width 82 height 27
checkbox input "true"
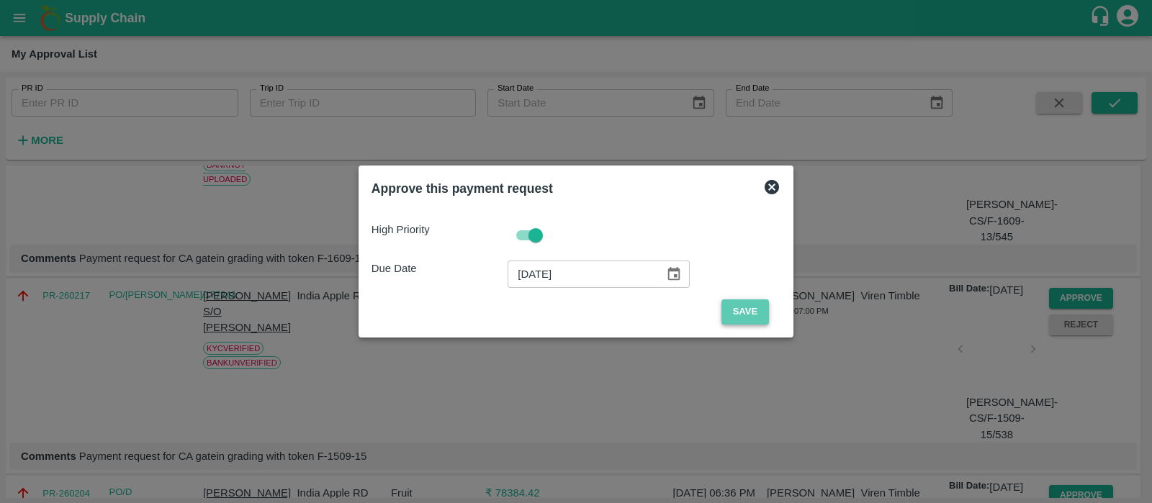
click at [738, 321] on button "Save" at bounding box center [746, 312] width 48 height 25
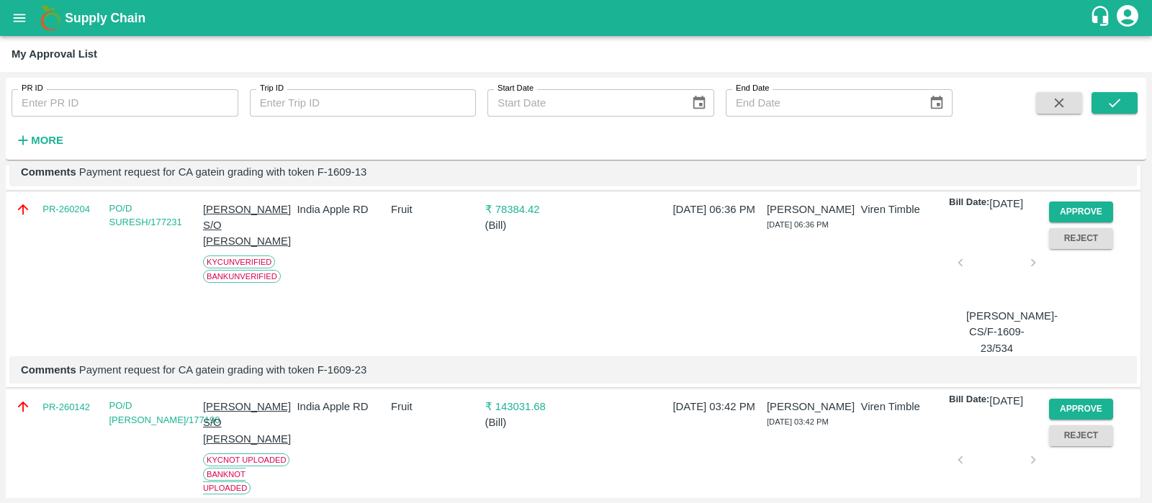
scroll to position [479, 0]
click at [1065, 220] on button "Approve" at bounding box center [1081, 210] width 65 height 21
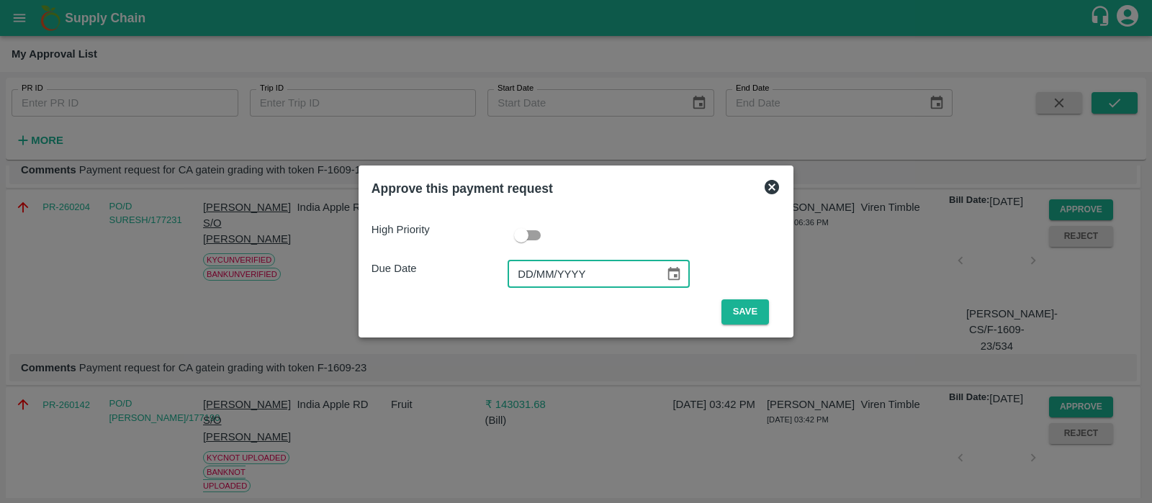
click at [535, 279] on input "DD/MM/YYYY" at bounding box center [581, 274] width 147 height 27
type input "[DATE]"
click at [533, 241] on input "checkbox" at bounding box center [521, 235] width 82 height 27
checkbox input "true"
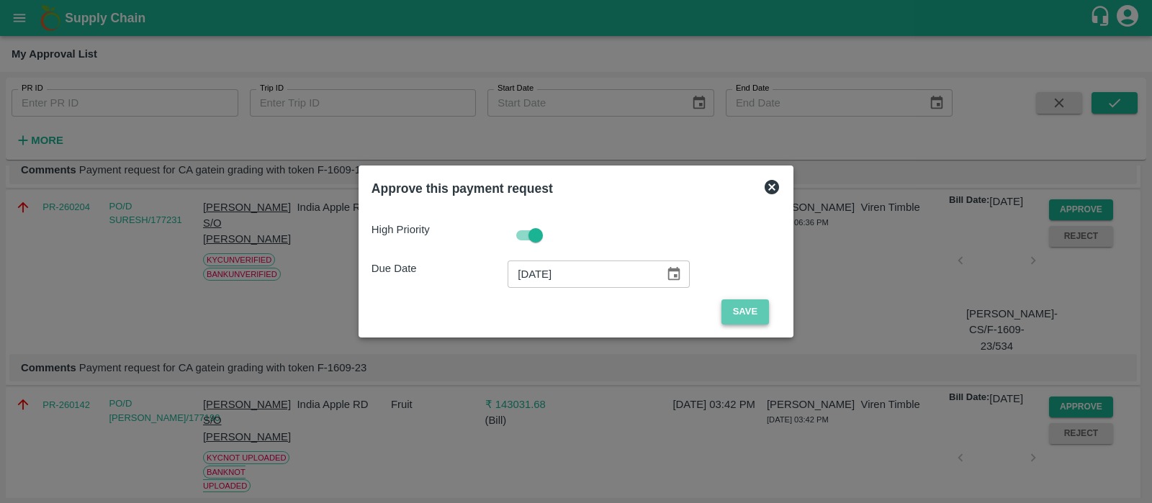
click at [758, 316] on button "Save" at bounding box center [746, 312] width 48 height 25
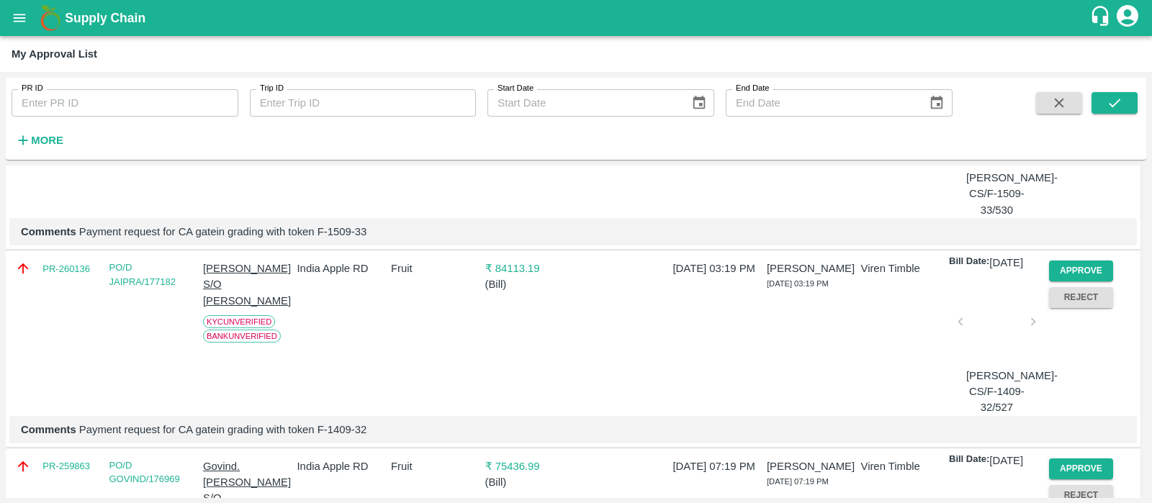
scroll to position [624, 0]
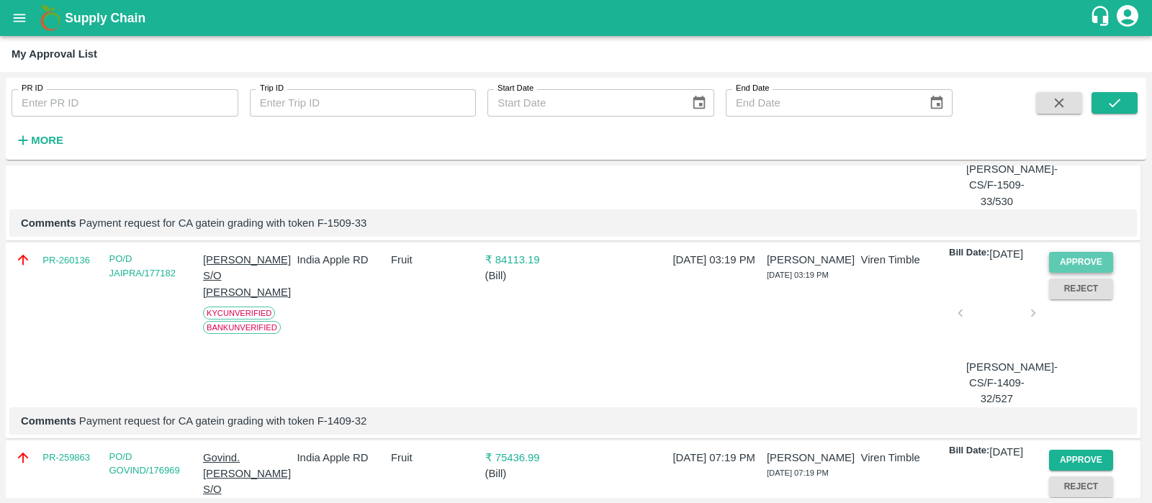
click at [1083, 273] on button "Approve" at bounding box center [1081, 262] width 65 height 21
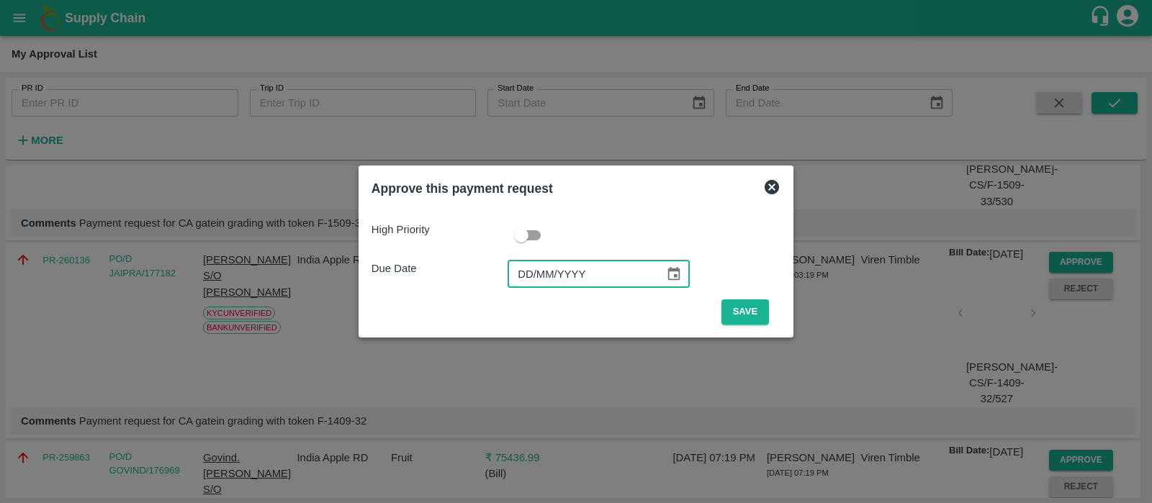
click at [529, 277] on input "DD/MM/YYYY" at bounding box center [581, 274] width 147 height 27
type input "[DATE]"
click at [532, 236] on input "checkbox" at bounding box center [521, 235] width 82 height 27
checkbox input "true"
click at [731, 313] on button "Save" at bounding box center [746, 312] width 48 height 25
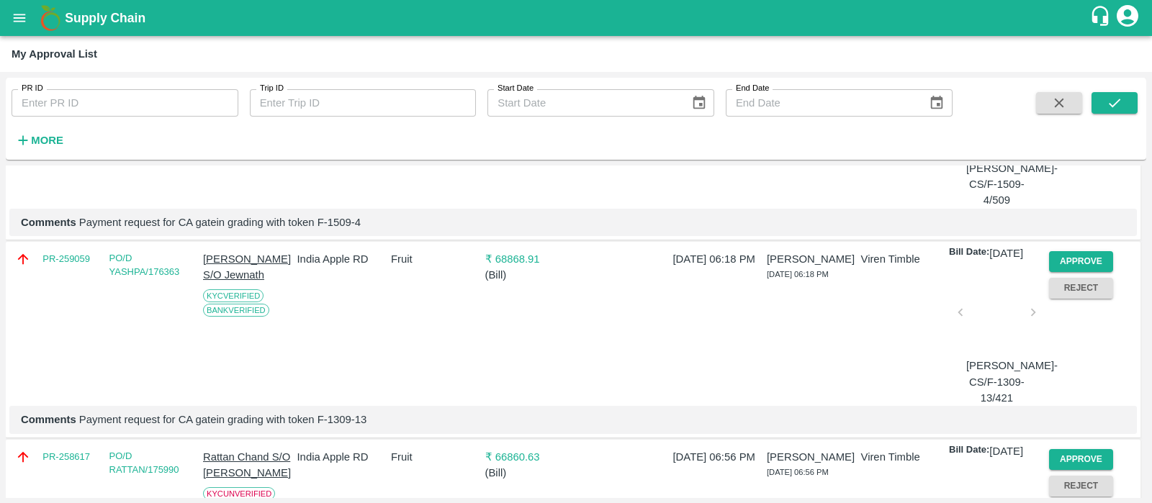
scroll to position [824, 0]
click at [1065, 271] on button "Approve" at bounding box center [1081, 260] width 65 height 21
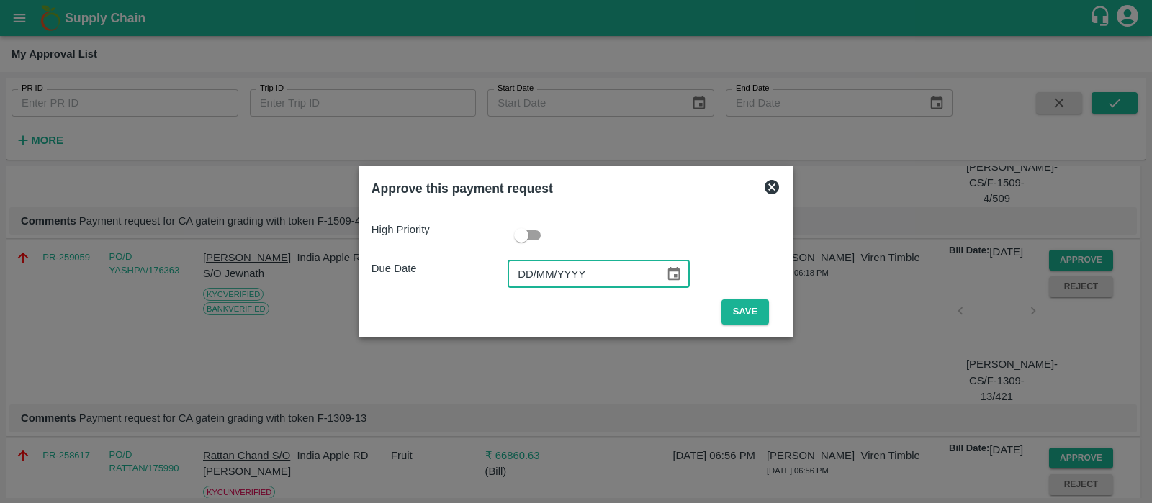
click at [528, 278] on input "DD/MM/YYYY" at bounding box center [581, 274] width 147 height 27
type input "[DATE]"
click at [533, 237] on input "checkbox" at bounding box center [521, 235] width 82 height 27
checkbox input "true"
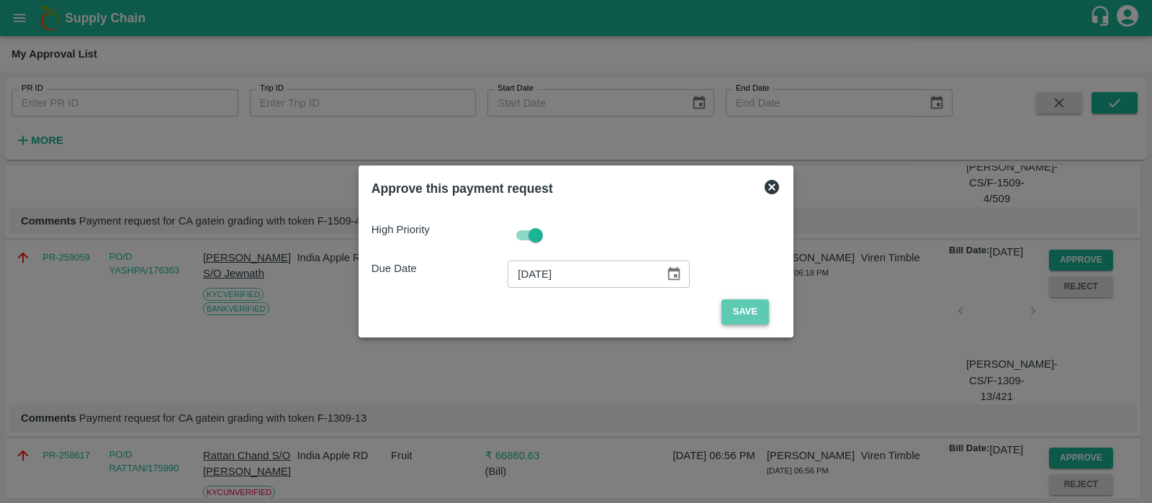
click at [736, 308] on button "Save" at bounding box center [746, 312] width 48 height 25
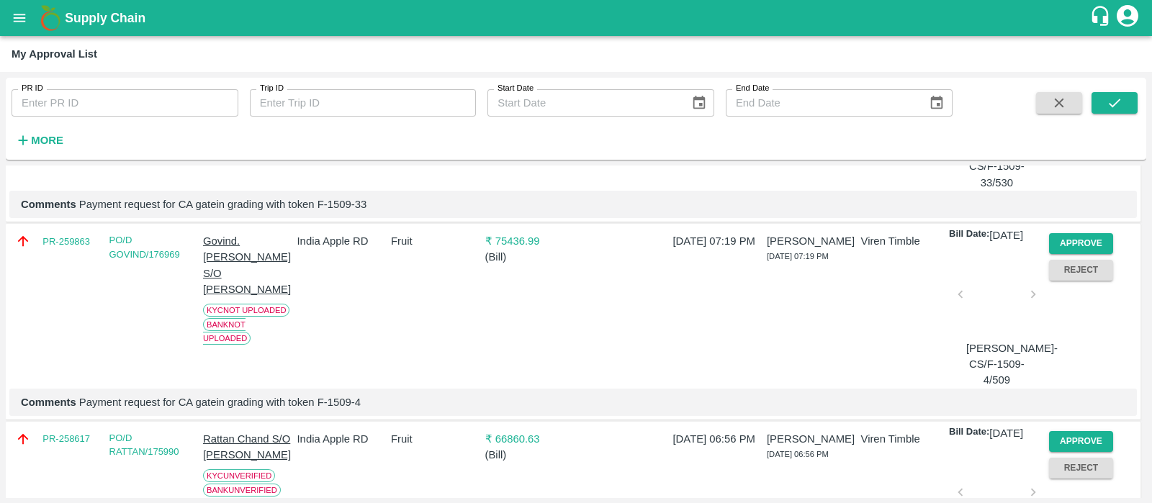
scroll to position [862, 0]
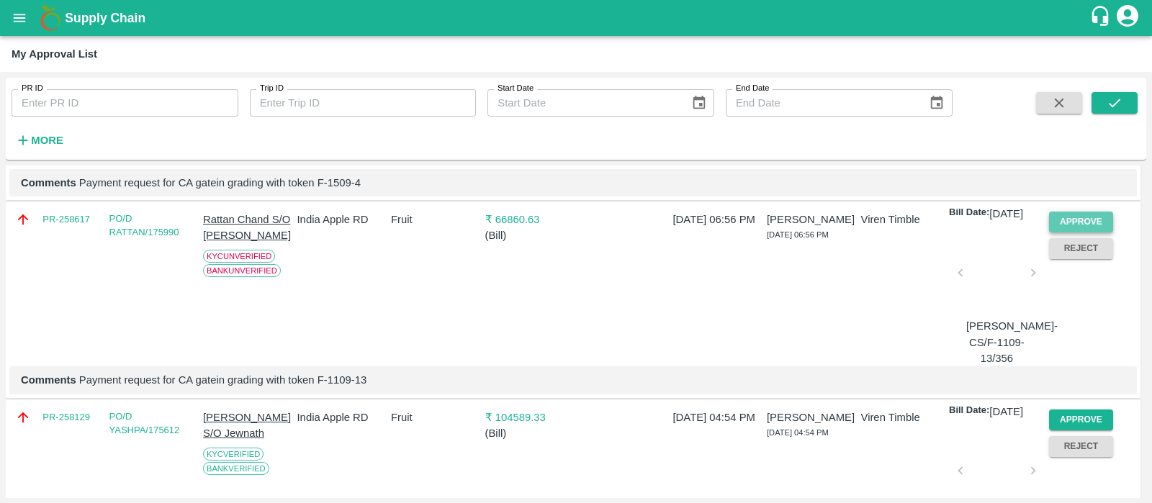
click at [1065, 233] on button "Approve" at bounding box center [1081, 222] width 65 height 21
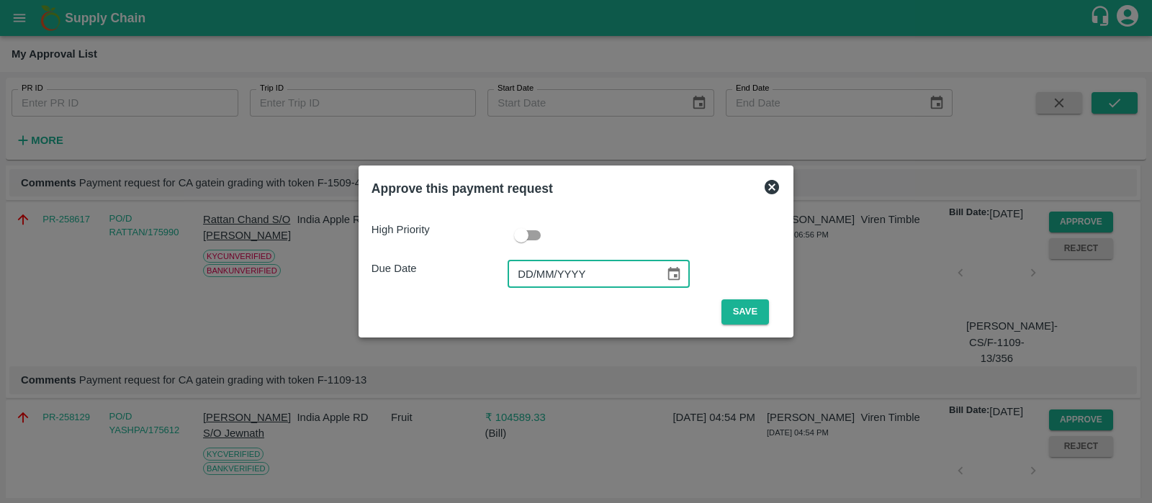
click at [536, 279] on input "DD/MM/YYYY" at bounding box center [581, 274] width 147 height 27
type input "[DATE]"
click at [530, 239] on input "checkbox" at bounding box center [521, 235] width 82 height 27
checkbox input "true"
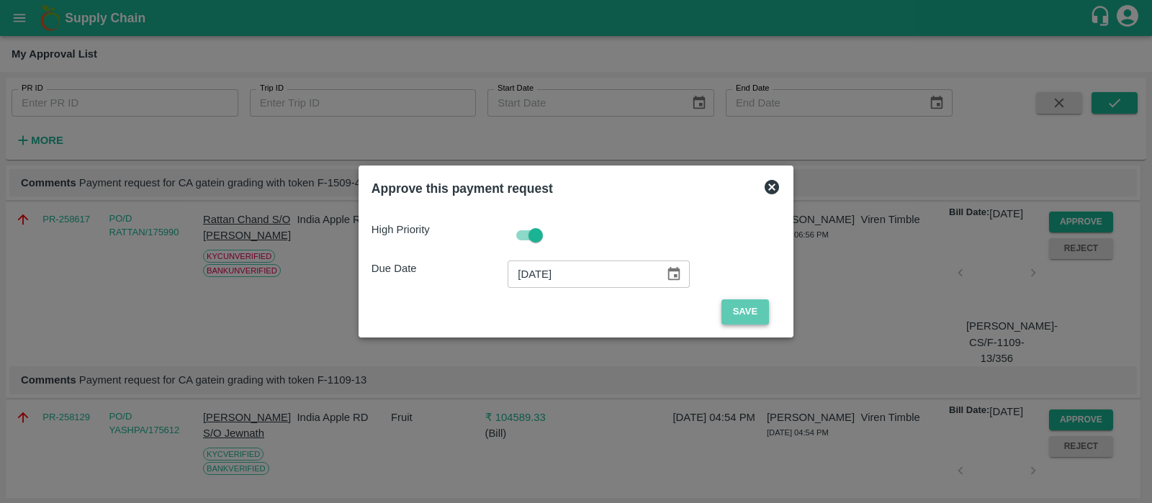
click at [734, 313] on button "Save" at bounding box center [746, 312] width 48 height 25
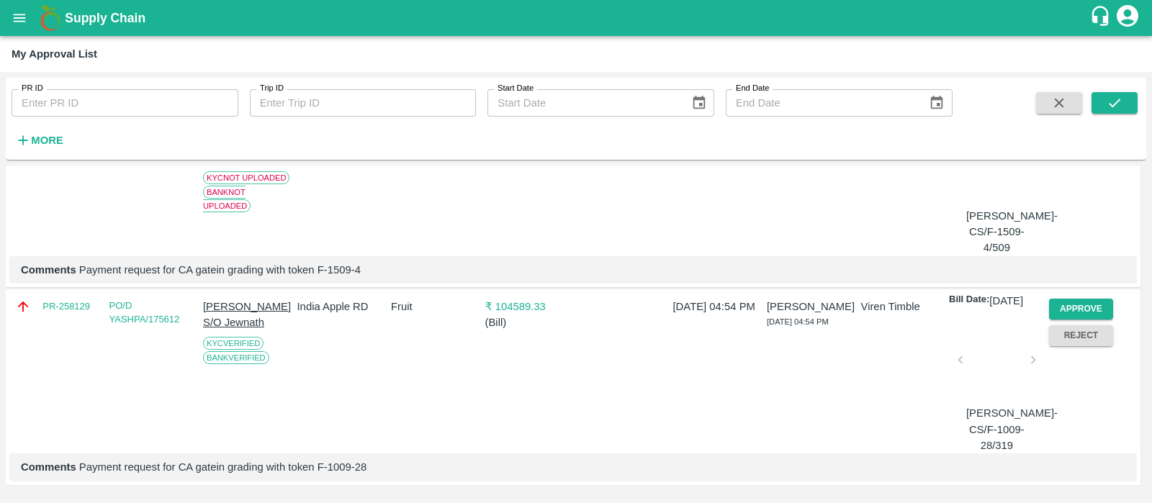
scroll to position [785, 0]
click at [1062, 320] on button "Approve" at bounding box center [1081, 309] width 65 height 21
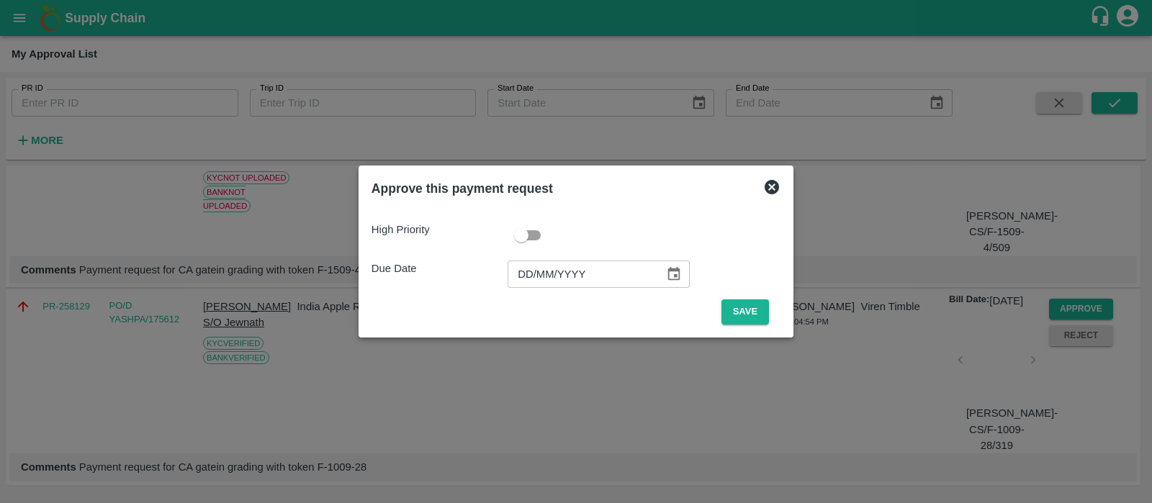
click at [529, 273] on input "DD/MM/YYYY" at bounding box center [581, 274] width 147 height 27
type input "[DATE]"
click at [527, 237] on input "checkbox" at bounding box center [521, 235] width 82 height 27
checkbox input "true"
click at [745, 318] on button "Save" at bounding box center [746, 312] width 48 height 25
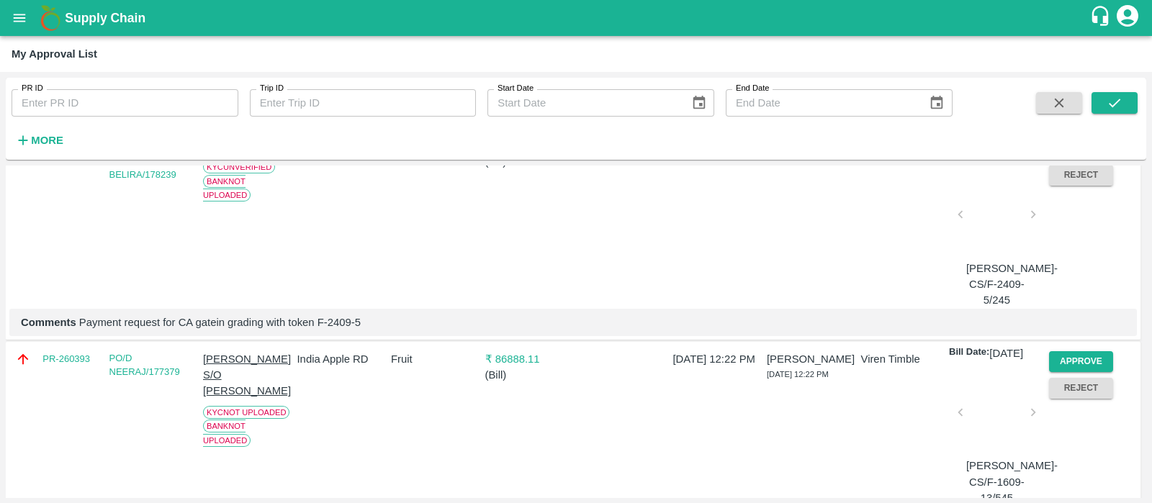
scroll to position [0, 0]
